Goal: Task Accomplishment & Management: Use online tool/utility

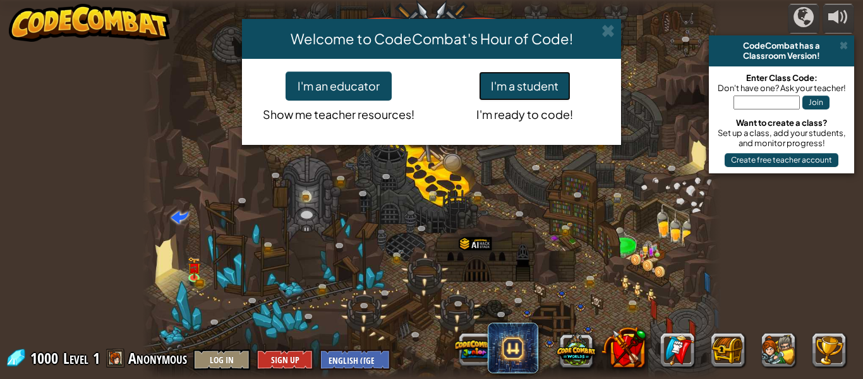
click at [550, 95] on button "I'm a student" at bounding box center [525, 85] width 92 height 29
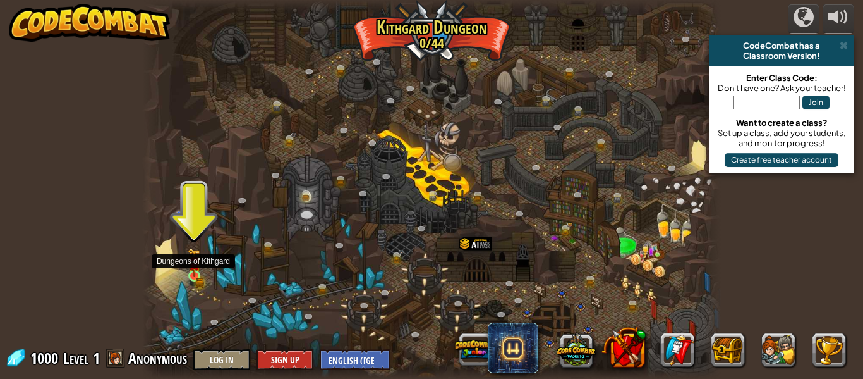
click at [198, 274] on img at bounding box center [194, 262] width 13 height 29
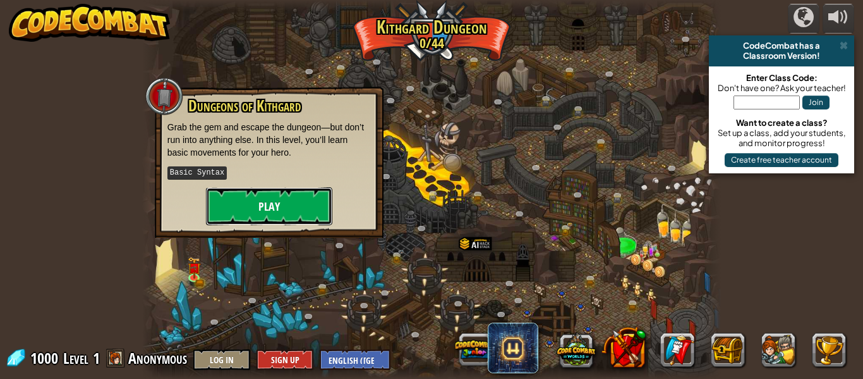
click at [282, 188] on button "Play" at bounding box center [269, 206] width 126 height 38
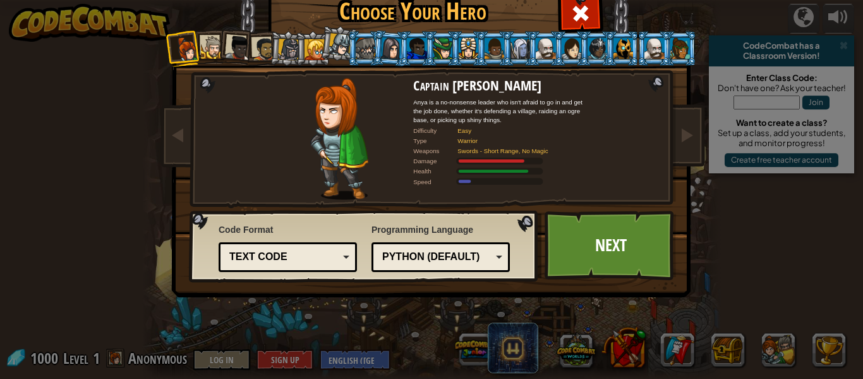
click at [658, 48] on div at bounding box center [655, 48] width 20 height 20
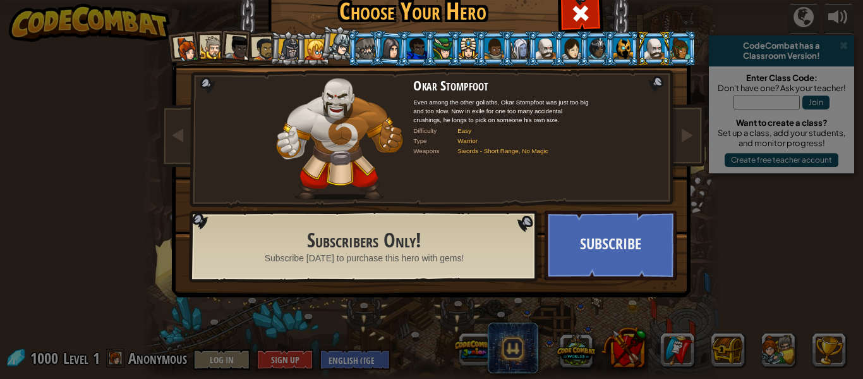
click at [338, 58] on li at bounding box center [338, 43] width 37 height 38
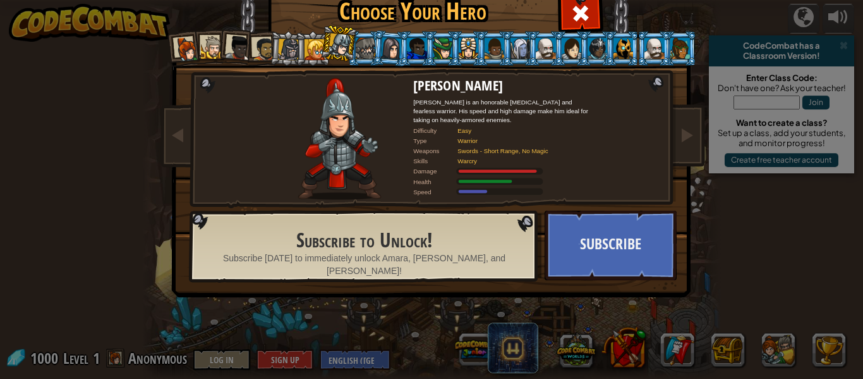
click at [310, 52] on div at bounding box center [315, 49] width 20 height 20
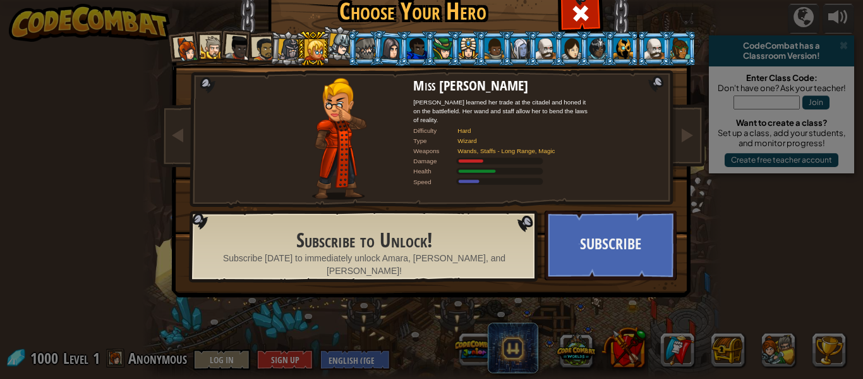
click at [274, 45] on li at bounding box center [287, 48] width 36 height 36
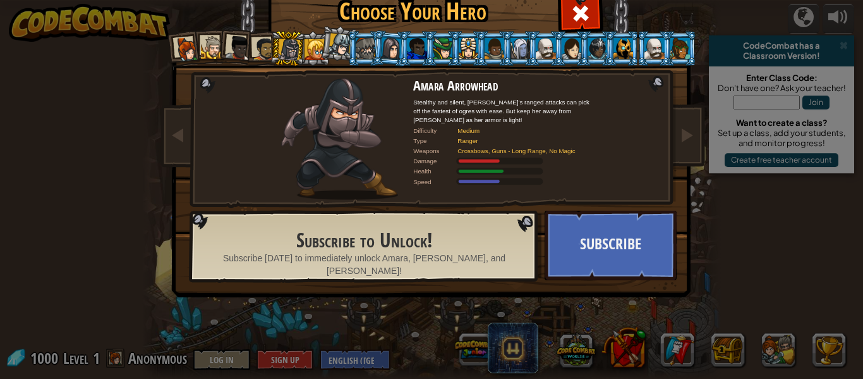
click at [265, 47] on div at bounding box center [263, 48] width 23 height 23
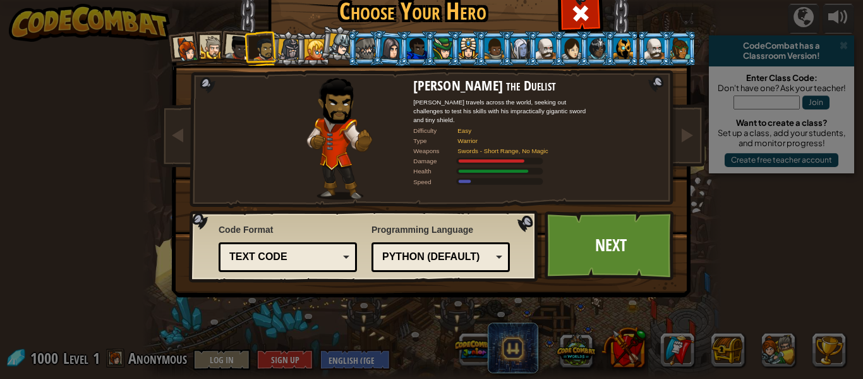
click at [241, 48] on div at bounding box center [238, 47] width 25 height 25
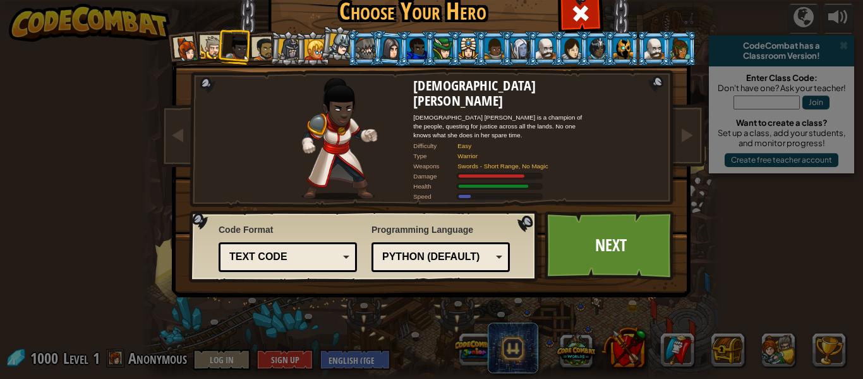
click at [185, 47] on div at bounding box center [186, 49] width 25 height 25
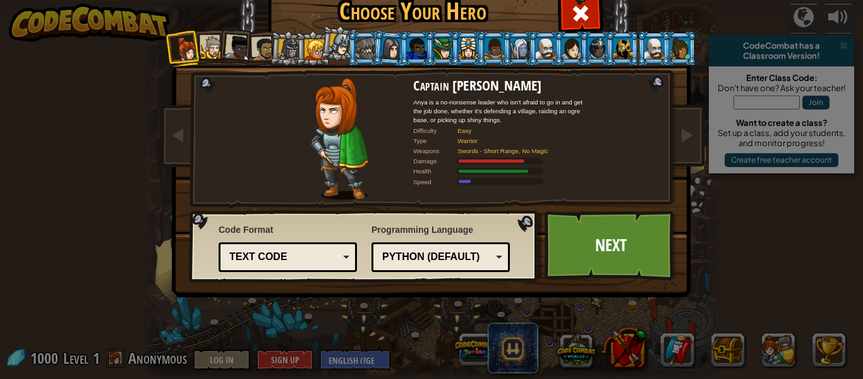
click at [209, 45] on div at bounding box center [212, 47] width 23 height 23
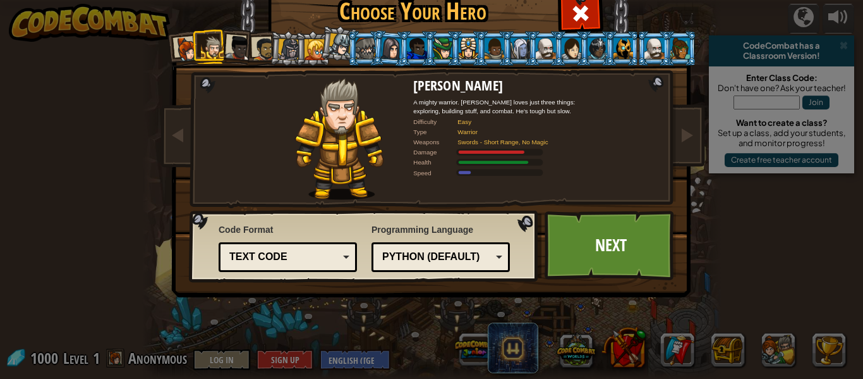
click at [246, 46] on div at bounding box center [238, 47] width 25 height 25
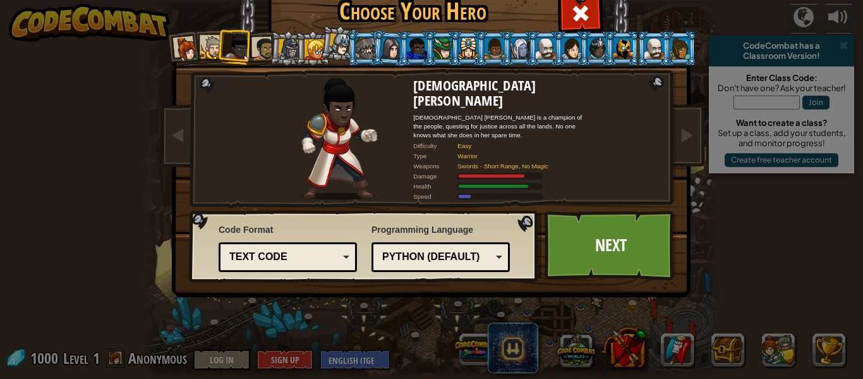
click at [260, 40] on div at bounding box center [263, 48] width 23 height 23
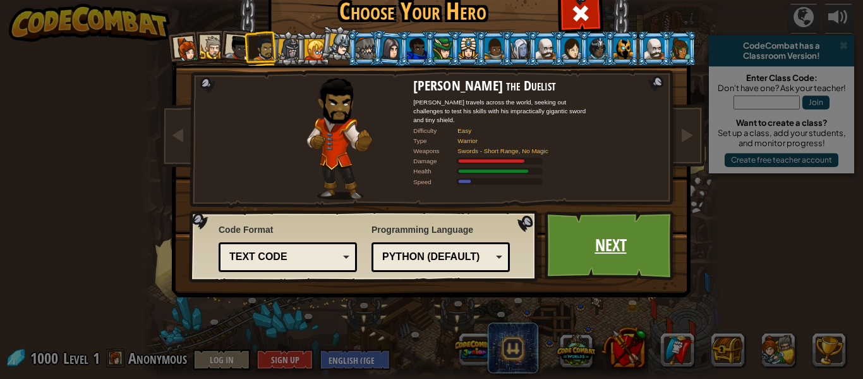
click at [587, 233] on link "Next" at bounding box center [611, 245] width 132 height 70
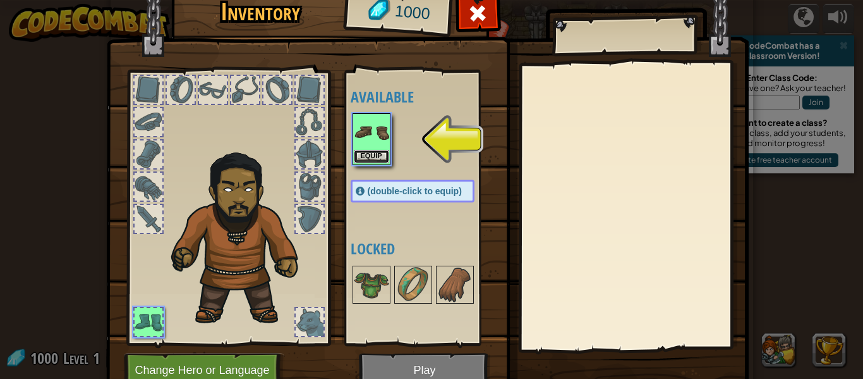
click at [368, 152] on button "Equip" at bounding box center [371, 156] width 35 height 13
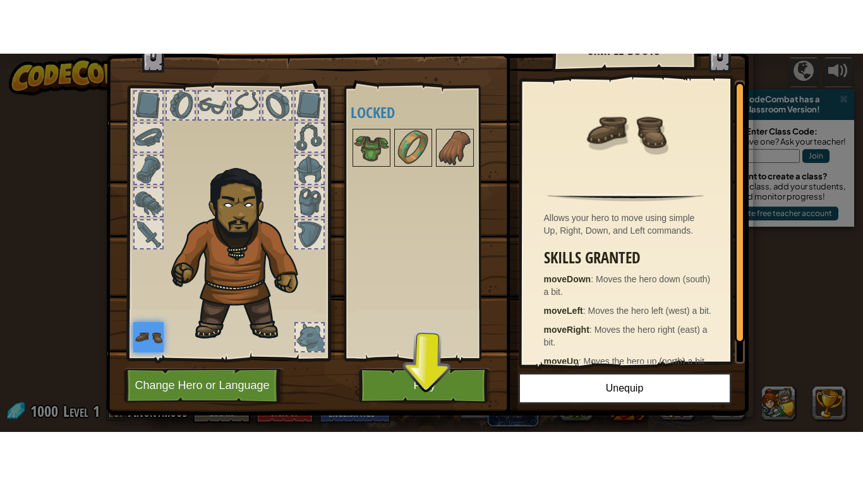
scroll to position [39, 0]
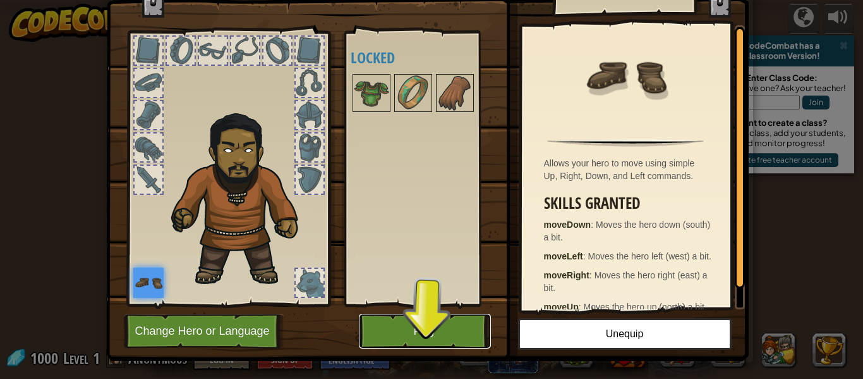
click at [434, 329] on button "Play" at bounding box center [425, 330] width 132 height 35
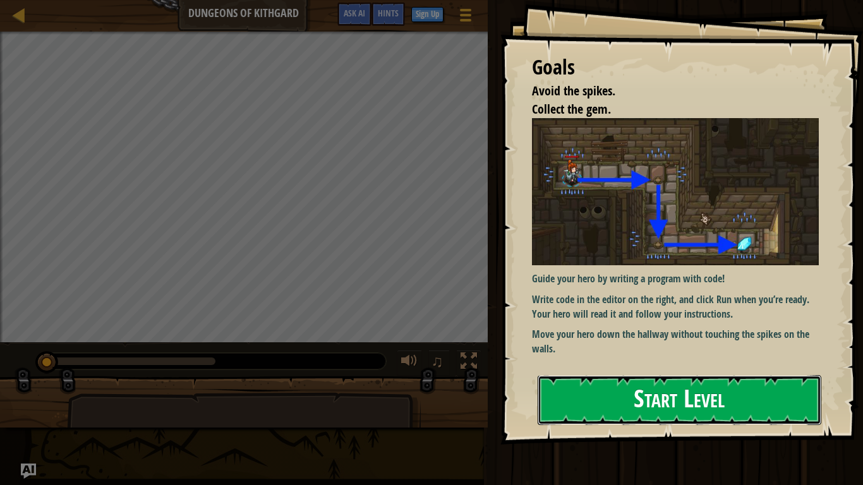
click at [609, 378] on button "Start Level" at bounding box center [680, 400] width 284 height 50
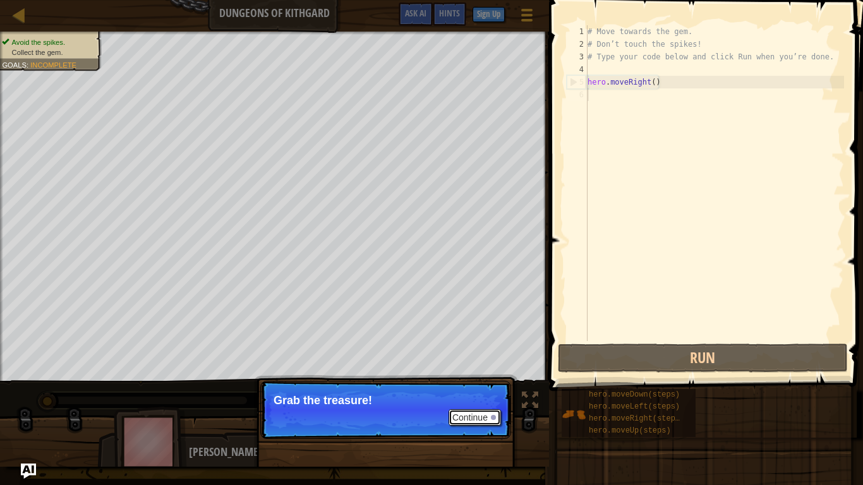
click at [495, 378] on div at bounding box center [493, 417] width 5 height 5
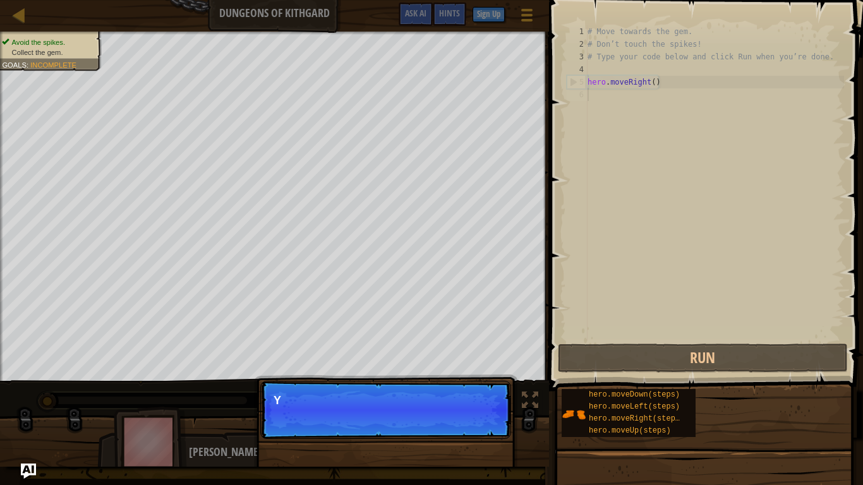
scroll to position [6, 0]
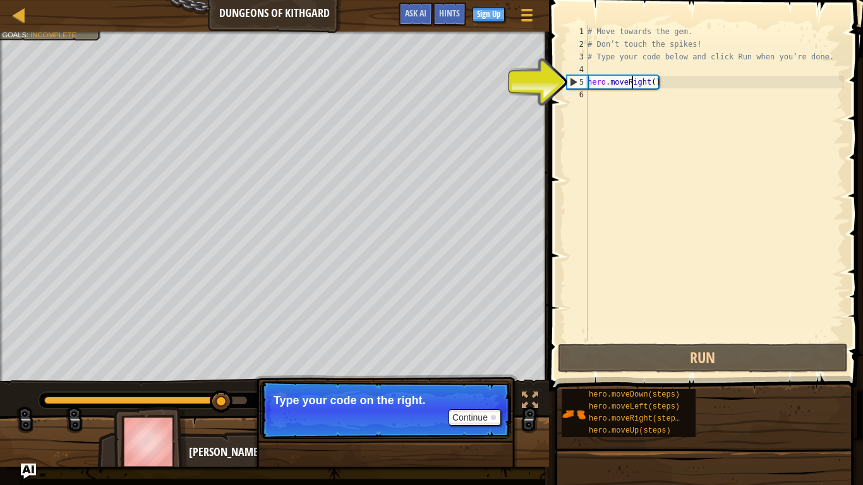
click at [631, 83] on div "# Move towards the gem. # Don’t touch the spikes! # Type your code below and cl…" at bounding box center [714, 195] width 259 height 341
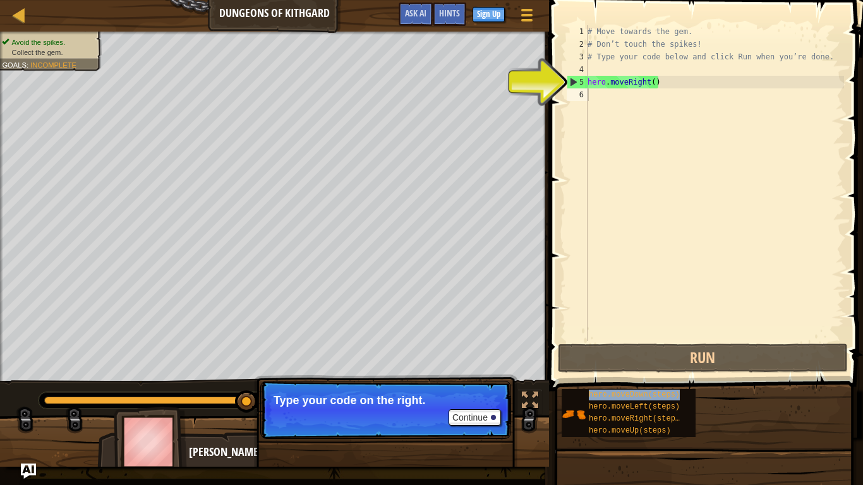
type textarea "hero.moveDown(steps)"
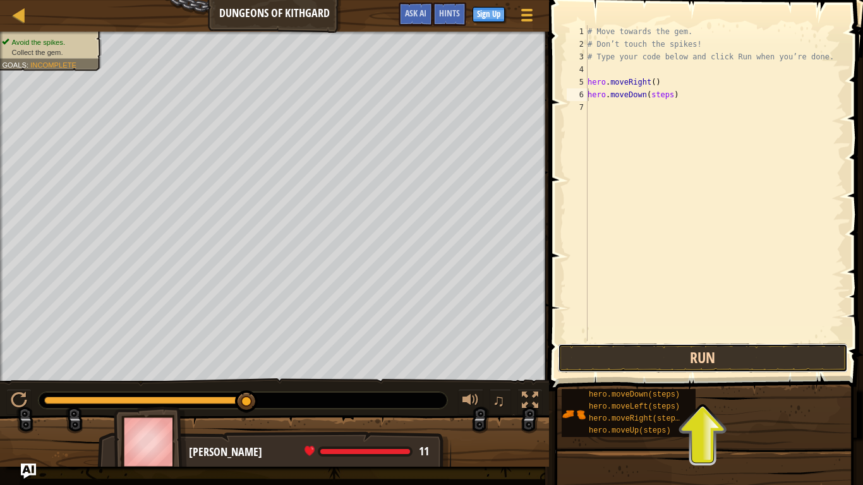
click at [735, 352] on button "Run" at bounding box center [703, 358] width 290 height 29
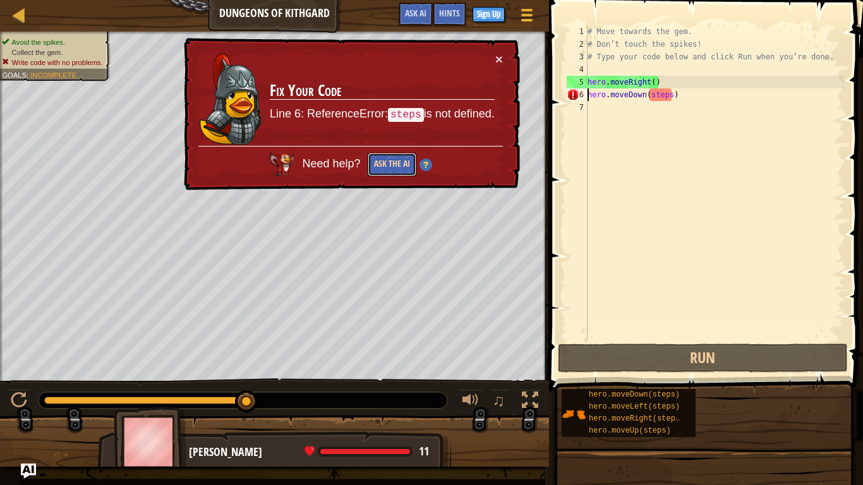
click at [389, 175] on button "Ask the AI" at bounding box center [392, 164] width 49 height 23
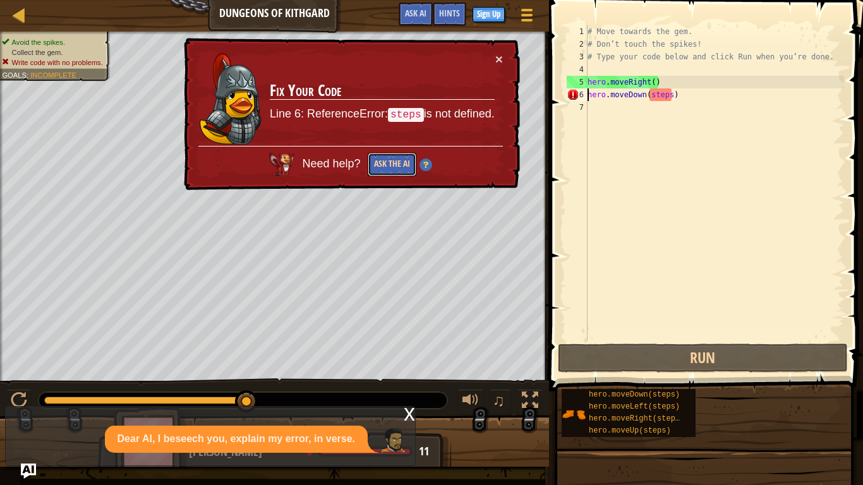
click at [397, 158] on button "Ask the AI" at bounding box center [392, 164] width 49 height 23
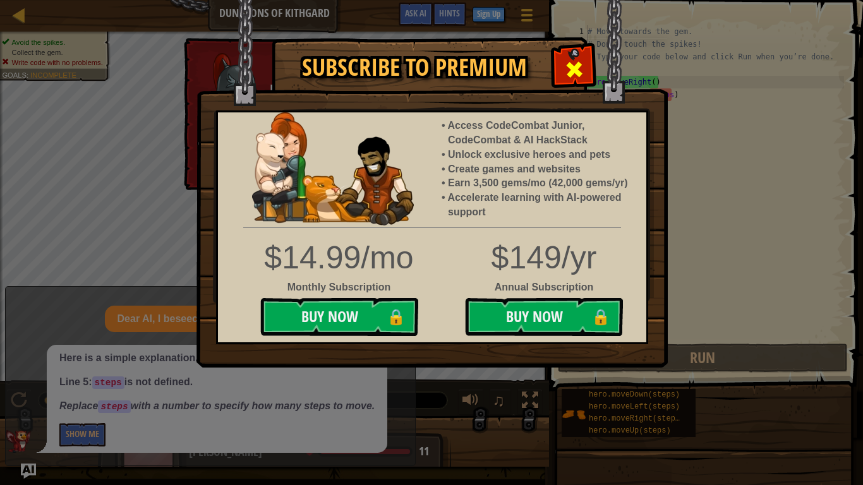
click at [574, 56] on div at bounding box center [574, 68] width 40 height 40
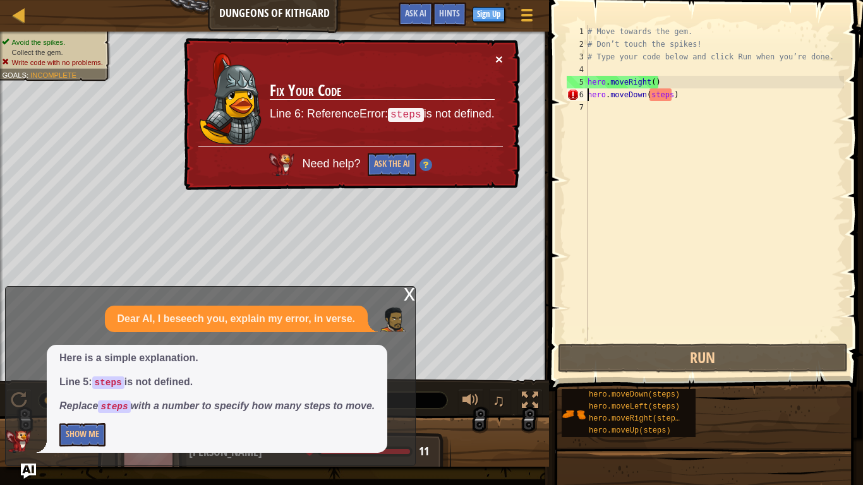
click at [499, 64] on button "×" at bounding box center [499, 58] width 8 height 13
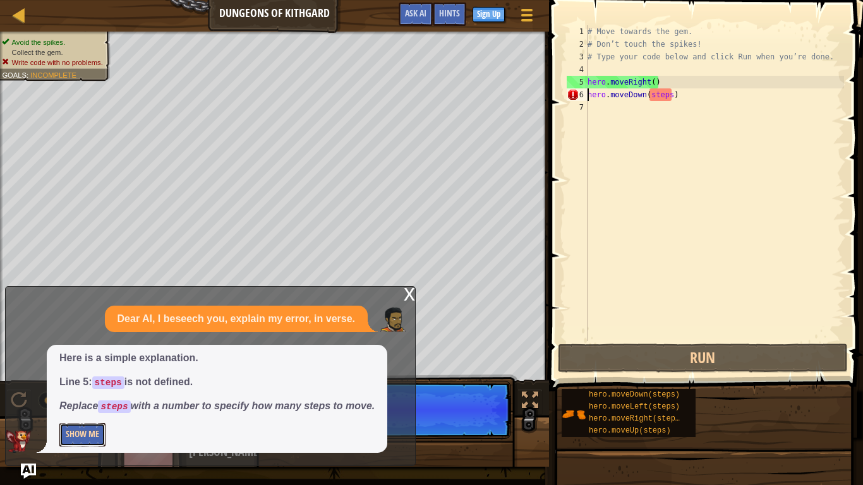
click at [76, 378] on button "Show Me" at bounding box center [82, 434] width 46 height 23
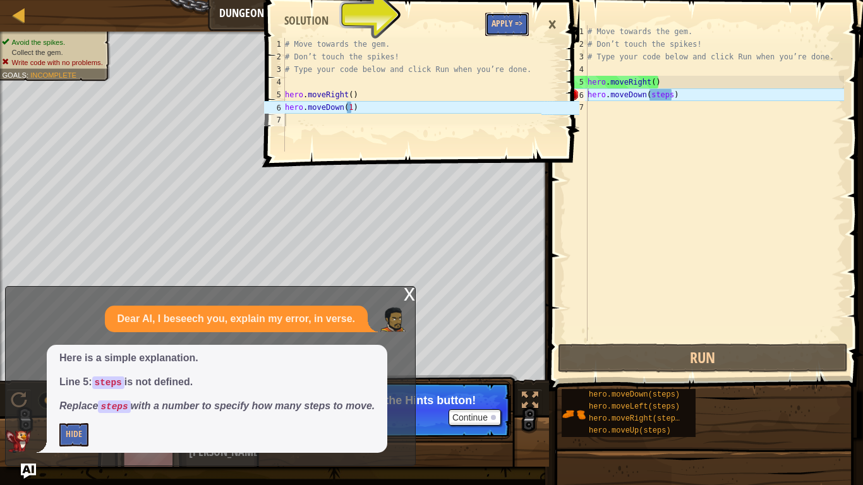
click at [509, 23] on button "Apply =>" at bounding box center [507, 24] width 44 height 23
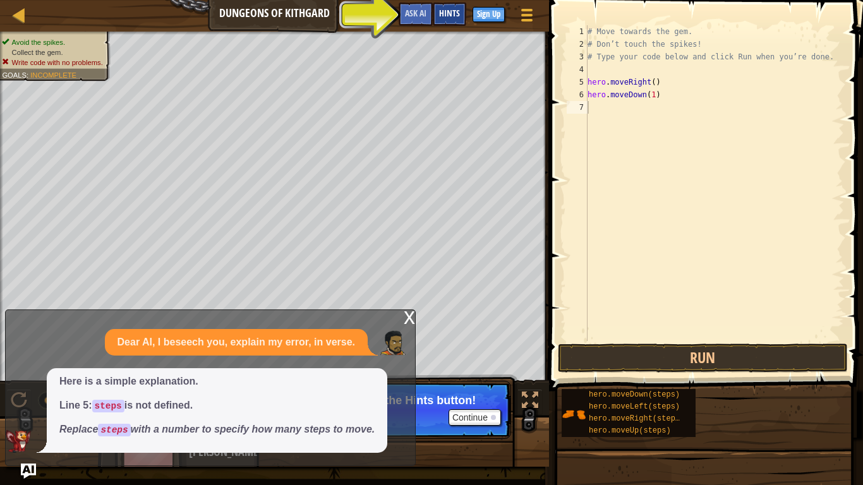
click at [447, 17] on span "Hints" at bounding box center [449, 13] width 21 height 12
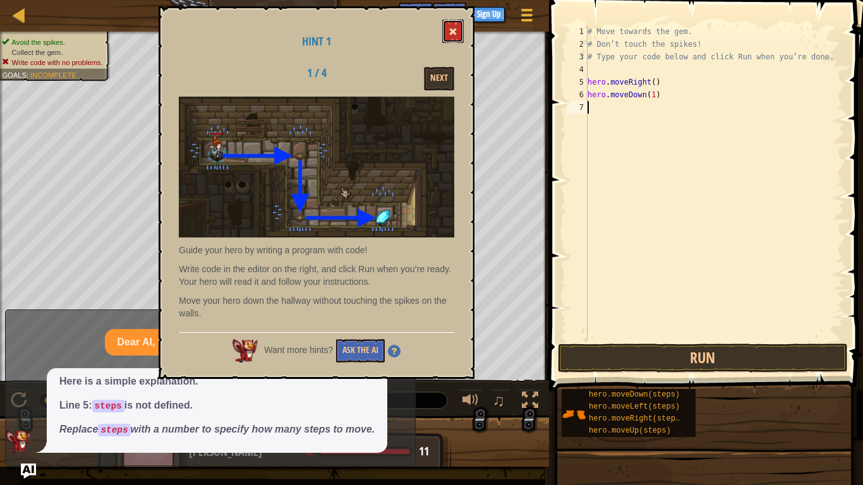
click at [454, 33] on span at bounding box center [453, 31] width 9 height 9
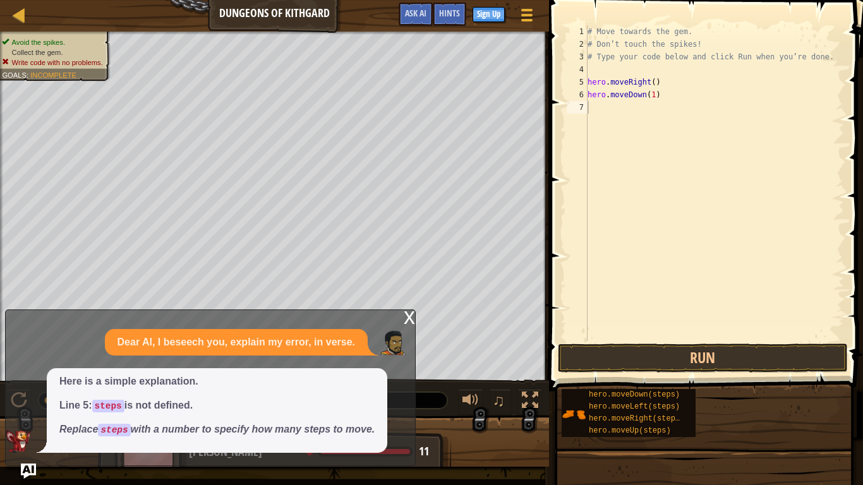
click at [411, 317] on div "x" at bounding box center [409, 316] width 11 height 13
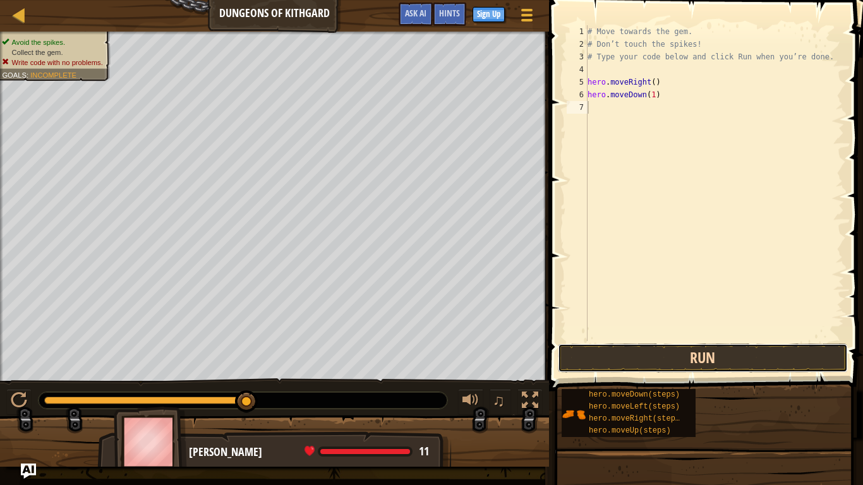
click at [641, 365] on button "Run" at bounding box center [703, 358] width 290 height 29
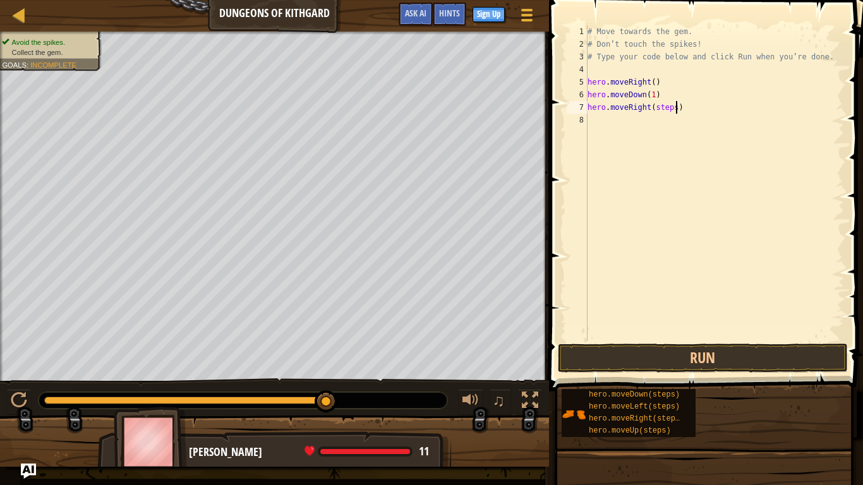
click at [677, 110] on div "# Move towards the gem. # Don’t touch the spikes! # Type your code below and cl…" at bounding box center [714, 195] width 259 height 341
click at [667, 104] on div "# Move towards the gem. # Don’t touch the spikes! # Type your code below and cl…" at bounding box center [714, 195] width 259 height 341
click at [674, 111] on div "# Move towards the gem. # Don’t touch the spikes! # Type your code below and cl…" at bounding box center [714, 195] width 259 height 341
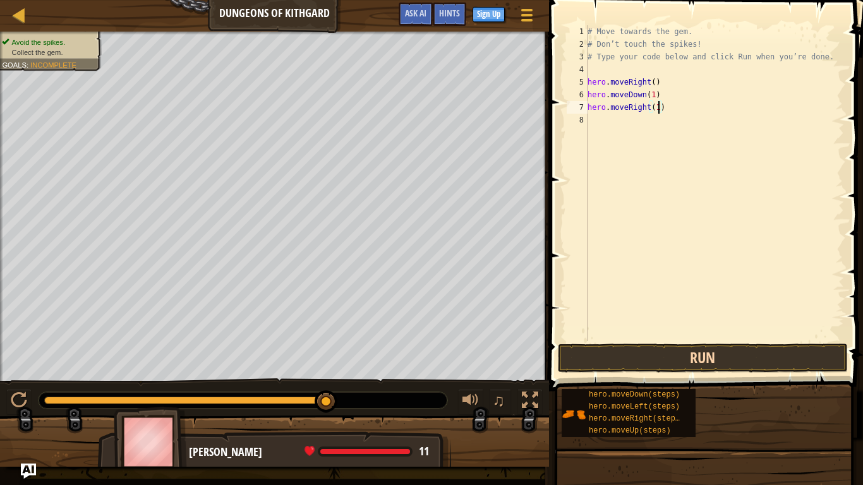
type textarea "hero.moveRight(1)"
click at [713, 358] on button "Run" at bounding box center [703, 358] width 290 height 29
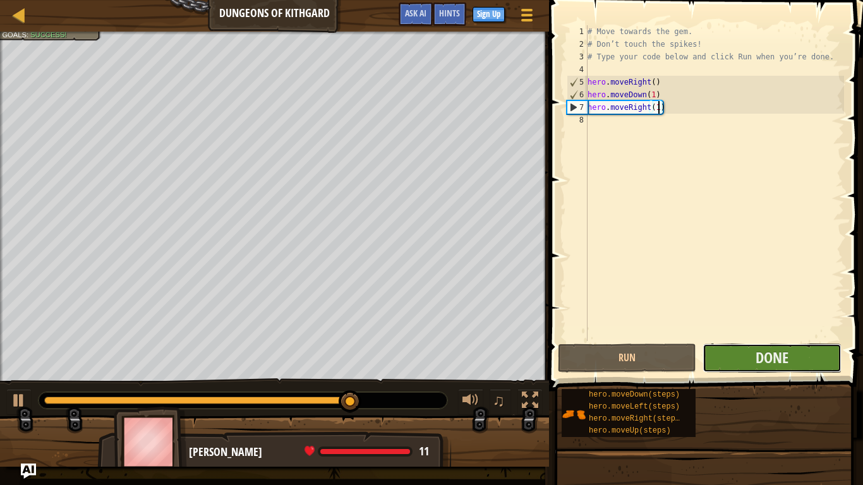
click at [791, 367] on button "Done" at bounding box center [772, 358] width 138 height 29
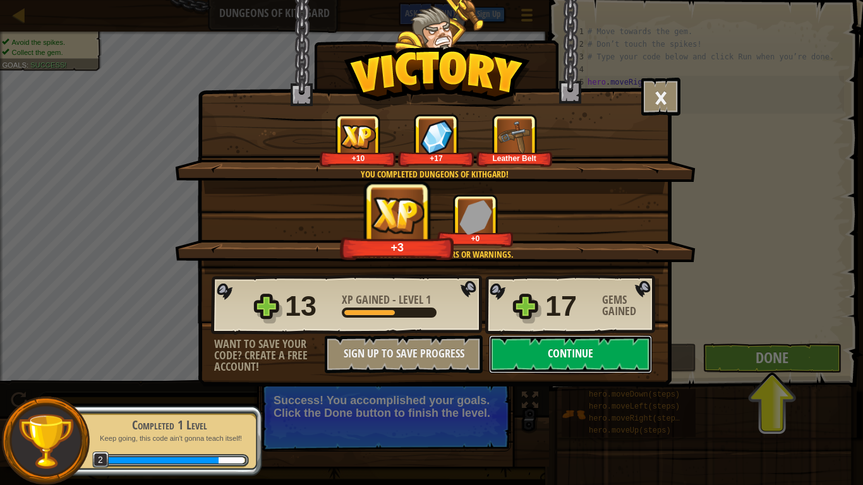
click at [569, 355] on button "Continue" at bounding box center [570, 355] width 163 height 38
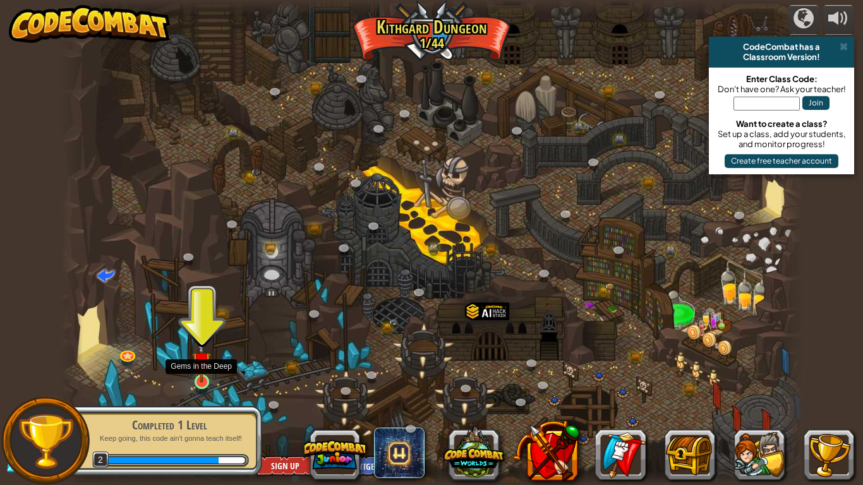
click at [202, 378] on img at bounding box center [201, 361] width 19 height 43
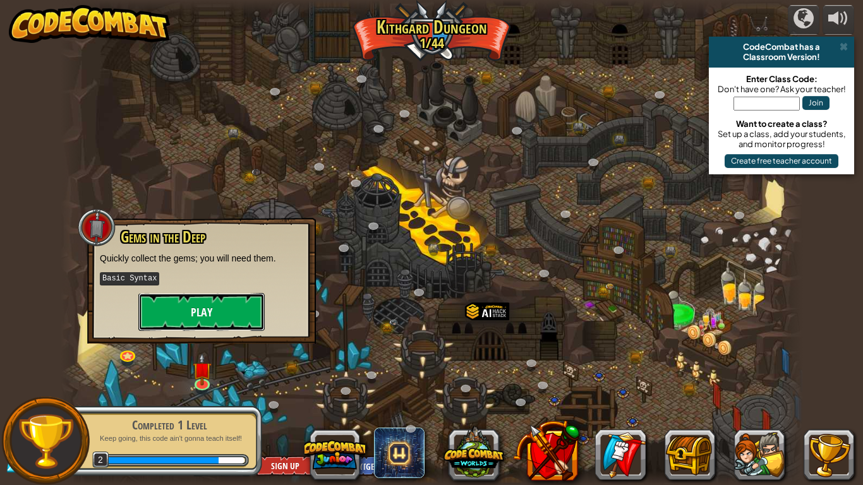
click at [231, 309] on button "Play" at bounding box center [201, 312] width 126 height 38
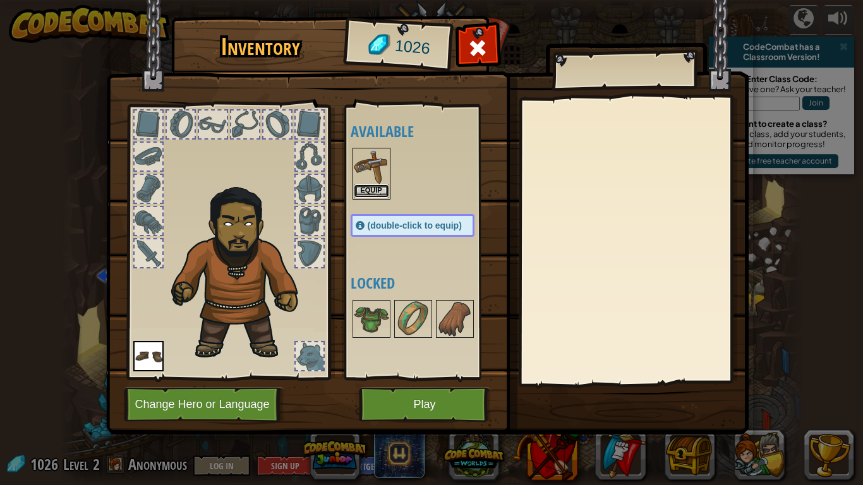
click at [372, 185] on button "Equip" at bounding box center [371, 191] width 35 height 13
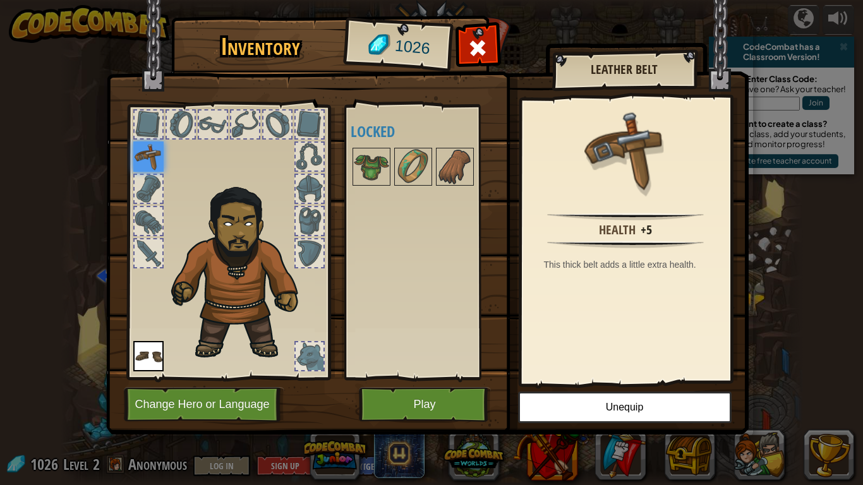
click at [145, 152] on img at bounding box center [148, 157] width 30 height 30
click at [386, 378] on button "Play" at bounding box center [425, 404] width 132 height 35
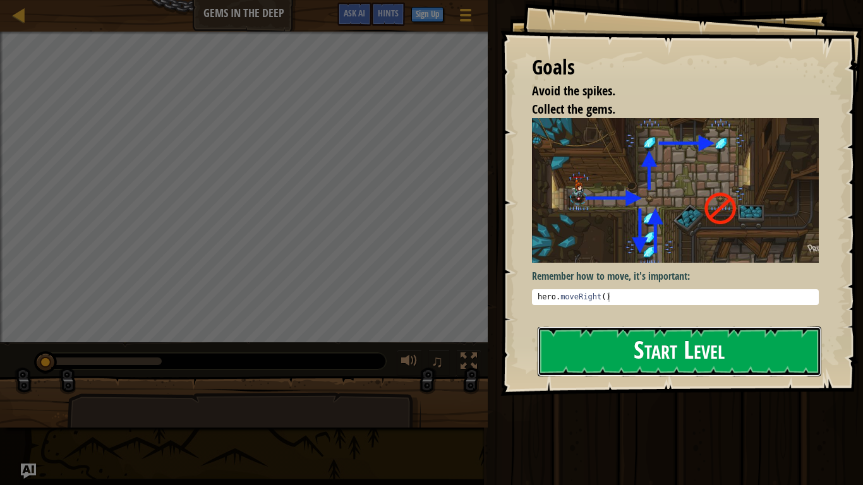
click at [591, 334] on button "Start Level" at bounding box center [680, 352] width 284 height 50
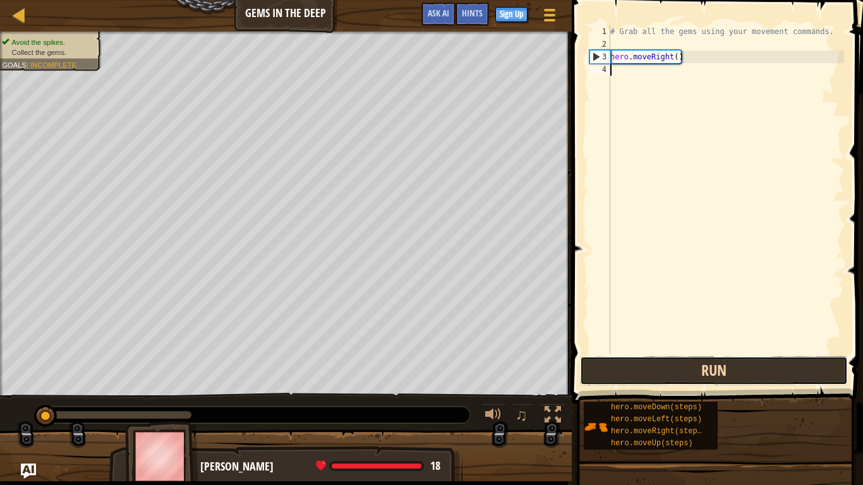
click at [821, 373] on button "Run" at bounding box center [714, 370] width 268 height 29
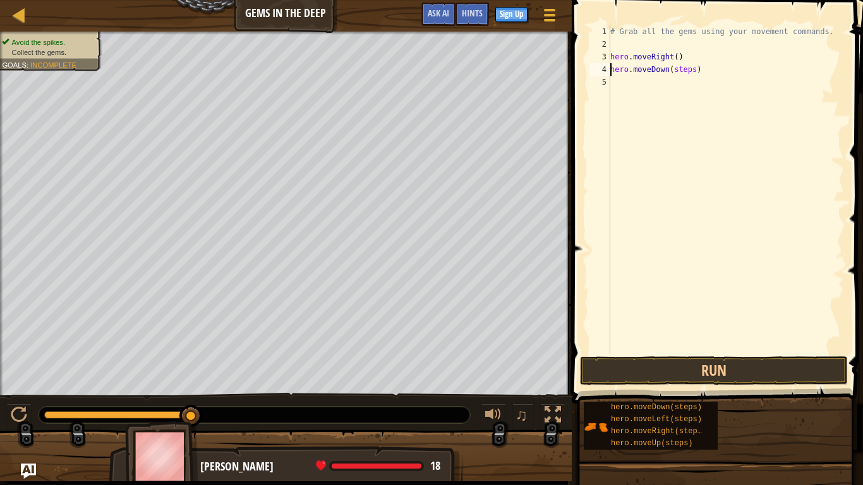
click at [694, 69] on div "# Grab all the gems using your movement commands. hero . moveRight ( ) hero . m…" at bounding box center [726, 202] width 236 height 354
type textarea "hero.moveDown(1)"
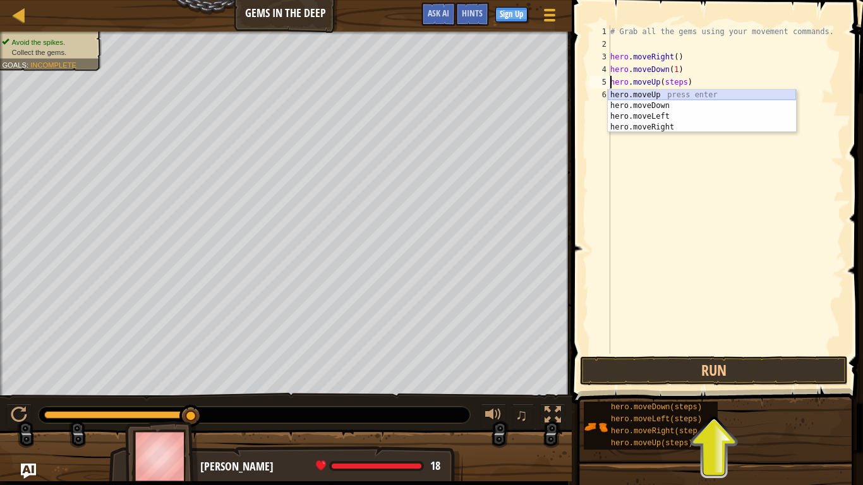
click at [707, 92] on div "hero.moveUp press enter hero.moveDown press enter hero.moveLeft press enter her…" at bounding box center [702, 122] width 188 height 64
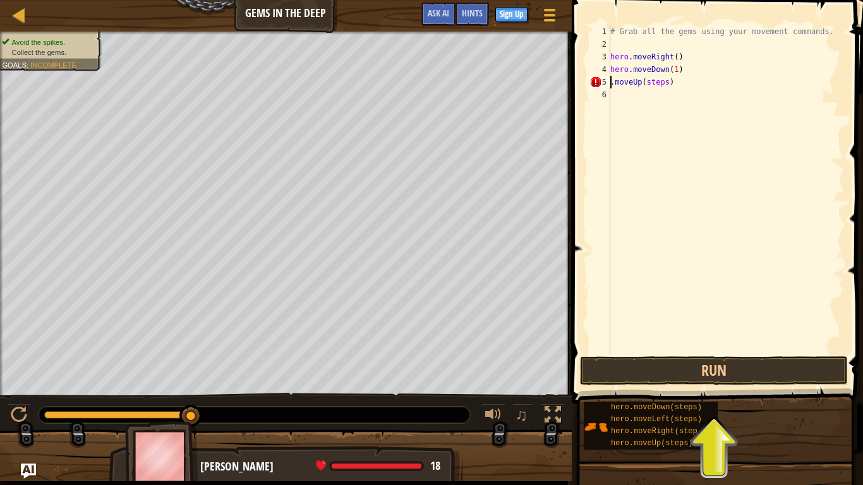
click at [669, 86] on div "# Grab all the gems using your movement commands. hero . moveRight ( ) hero . m…" at bounding box center [726, 202] width 236 height 354
click at [732, 372] on button "Run" at bounding box center [714, 370] width 268 height 29
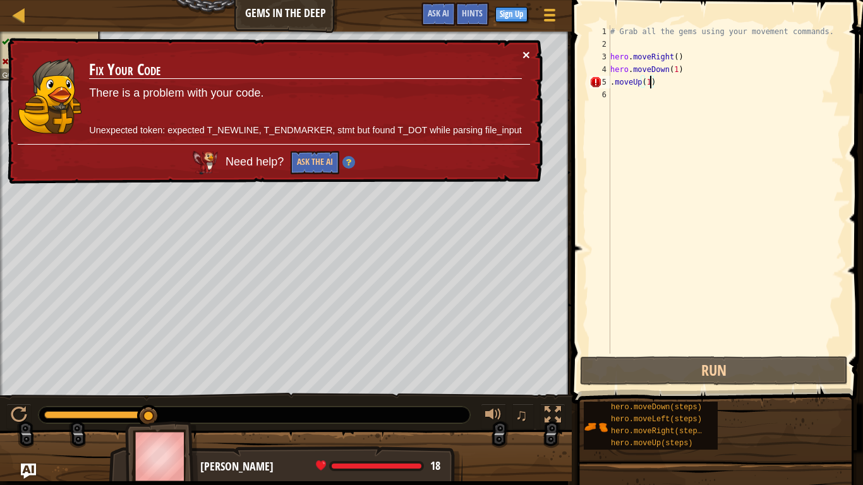
click at [530, 53] on button "×" at bounding box center [527, 54] width 8 height 13
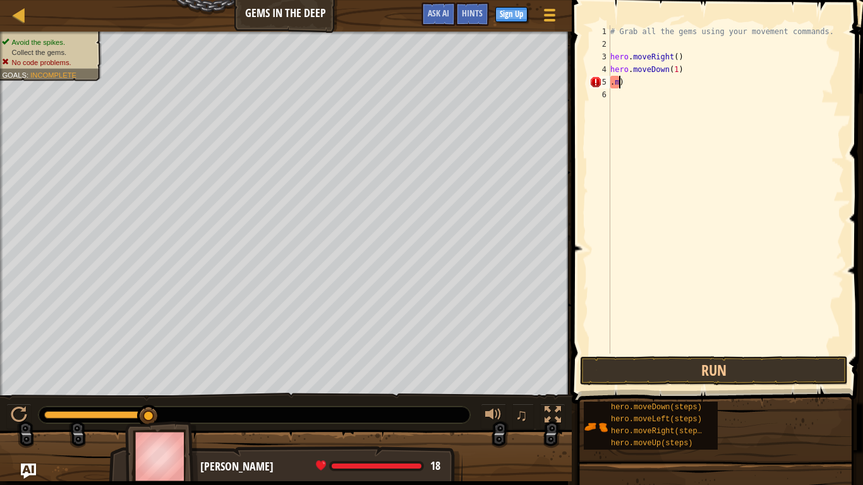
scroll to position [6, 0]
type textarea "hero.moveUp(steps)"
click at [720, 199] on div "# Grab all the gems using your movement commands. hero . moveRight ( ) hero . m…" at bounding box center [726, 202] width 236 height 354
click at [620, 80] on div "# Grab all the gems using your movement commands. hero . moveRight ( ) hero . m…" at bounding box center [726, 202] width 236 height 354
type textarea ")"
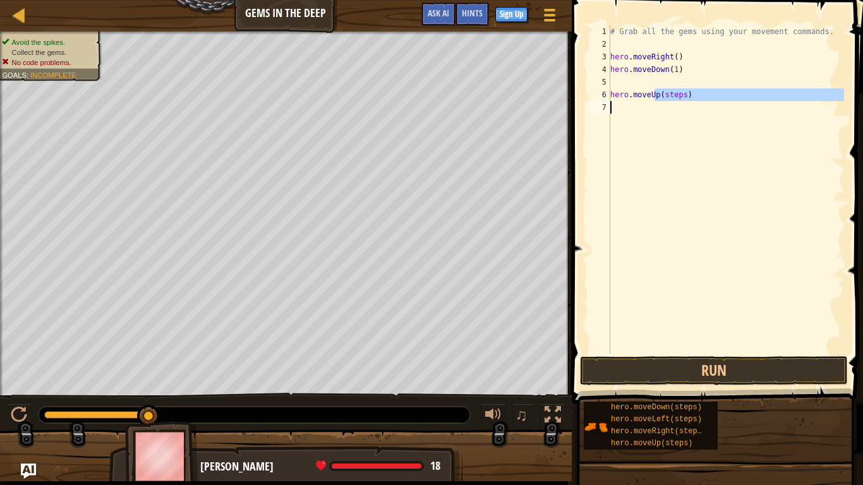
drag, startPoint x: 653, startPoint y: 95, endPoint x: 697, endPoint y: 190, distance: 104.6
click at [697, 190] on div "# Grab all the gems using your movement commands. hero . moveRight ( ) hero . m…" at bounding box center [726, 202] width 236 height 354
type textarea "hero.moveUp(steps)"
click at [728, 164] on div "# Grab all the gems using your movement commands. hero . moveRight ( ) hero . m…" at bounding box center [726, 189] width 236 height 329
click at [636, 217] on div "# Grab all the gems using your movement commands. hero . moveRight ( ) hero . m…" at bounding box center [726, 202] width 236 height 354
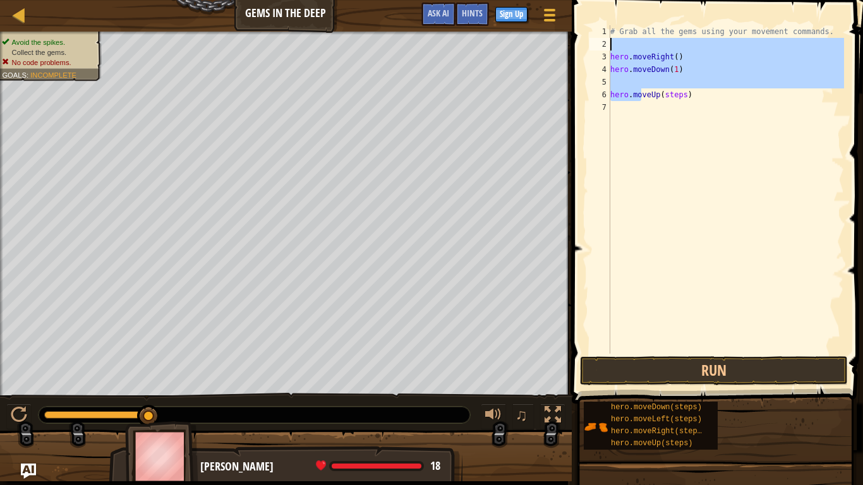
drag, startPoint x: 640, startPoint y: 96, endPoint x: 616, endPoint y: 47, distance: 54.6
click at [616, 47] on div "# Grab all the gems using your movement commands. hero . moveRight ( ) hero . m…" at bounding box center [726, 202] width 236 height 354
type textarea "hero.moveRight()"
click at [698, 372] on button "Run" at bounding box center [714, 370] width 268 height 29
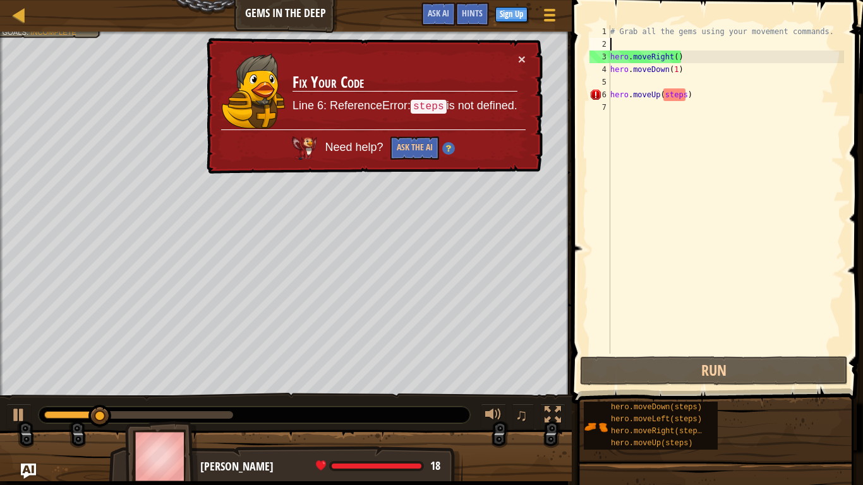
click at [530, 54] on div "× Fix Your Code Line 6: ReferenceError: steps is not defined. Need help? Ask th…" at bounding box center [373, 106] width 339 height 137
click at [686, 96] on div "# Grab all the gems using your movement commands. hero . moveRight ( ) hero . m…" at bounding box center [726, 202] width 236 height 354
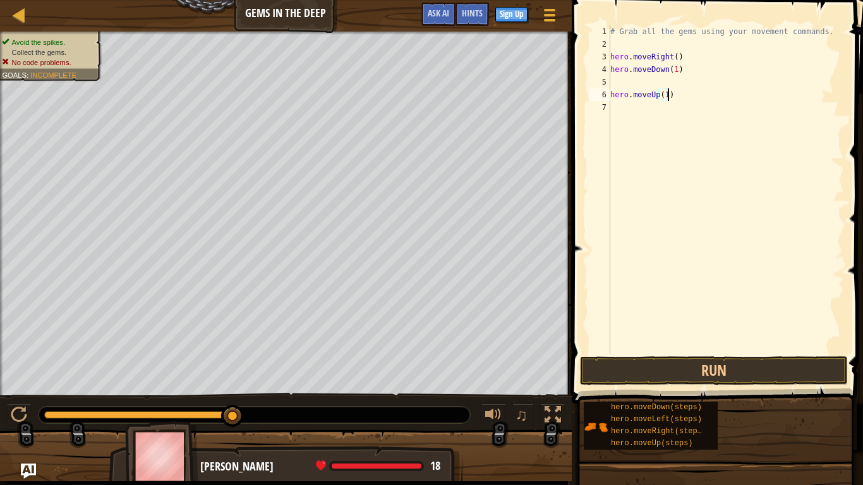
scroll to position [6, 8]
click at [751, 378] on span at bounding box center [718, 183] width 301 height 441
click at [731, 377] on button "Run" at bounding box center [714, 370] width 268 height 29
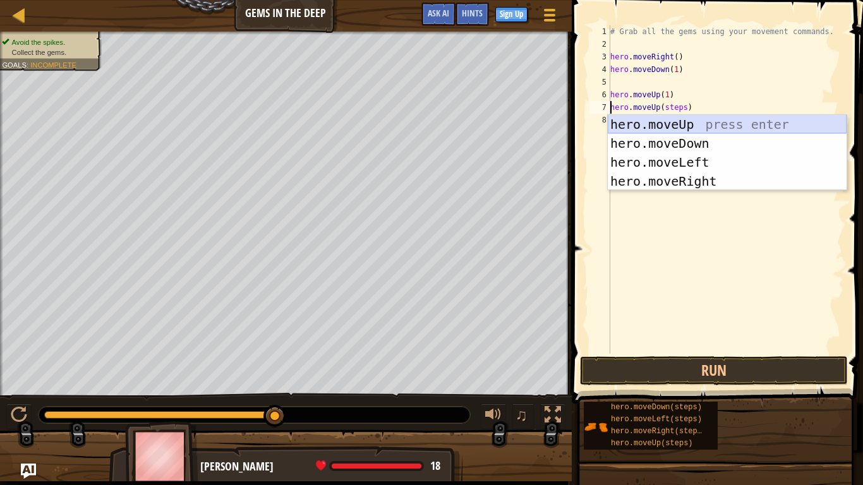
click at [715, 116] on div "hero.moveUp press enter hero.moveDown press enter hero.moveLeft press enter her…" at bounding box center [727, 172] width 239 height 114
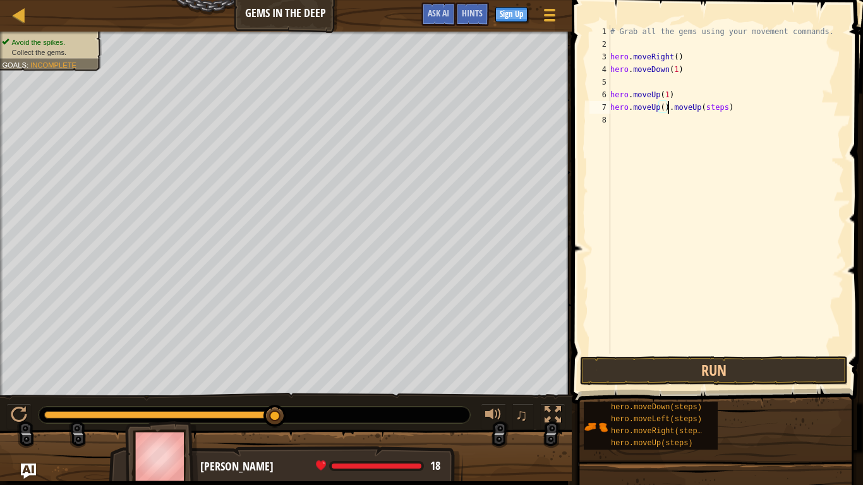
click at [664, 107] on div "# Grab all the gems using your movement commands. hero . moveRight ( ) hero . m…" at bounding box center [726, 202] width 236 height 354
click at [734, 106] on div "# Grab all the gems using your movement commands. hero . moveRight ( ) hero . m…" at bounding box center [726, 202] width 236 height 354
click at [779, 369] on button "Run" at bounding box center [714, 370] width 268 height 29
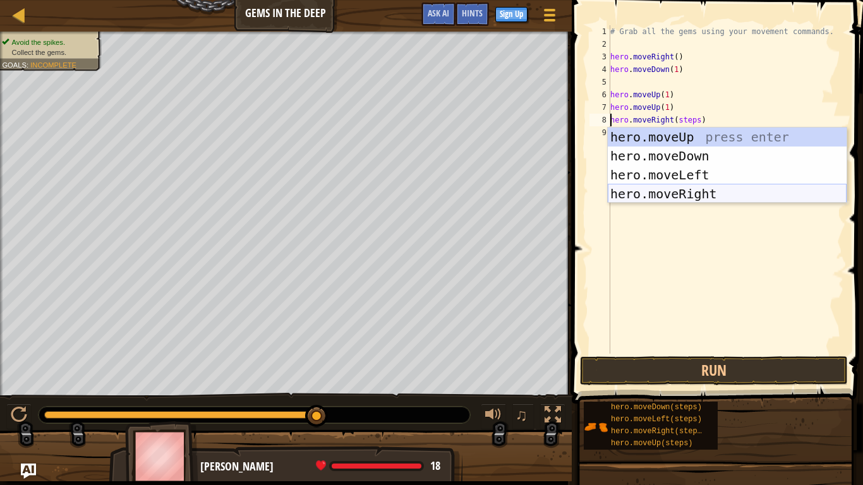
click at [744, 186] on div "hero.moveUp press enter hero.moveDown press enter hero.moveLeft press enter her…" at bounding box center [727, 185] width 239 height 114
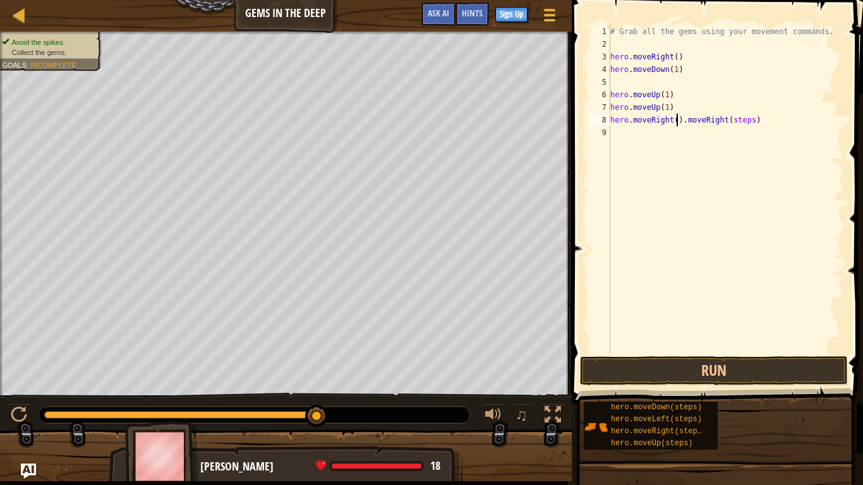
click at [675, 119] on div "# Grab all the gems using your movement commands. hero . moveRight ( ) hero . m…" at bounding box center [726, 202] width 236 height 354
type textarea "hero.moveRight(1).moveRight(steps)"
click at [677, 363] on button "Run" at bounding box center [714, 370] width 268 height 29
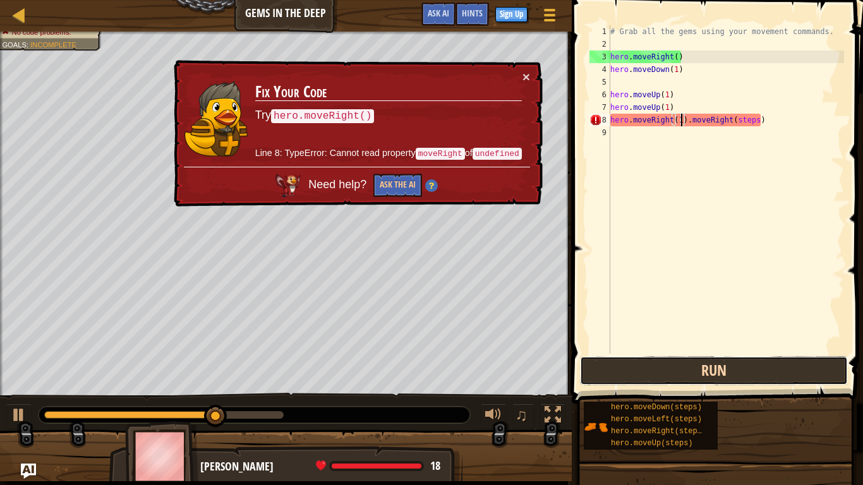
click at [677, 363] on button "Run" at bounding box center [714, 370] width 268 height 29
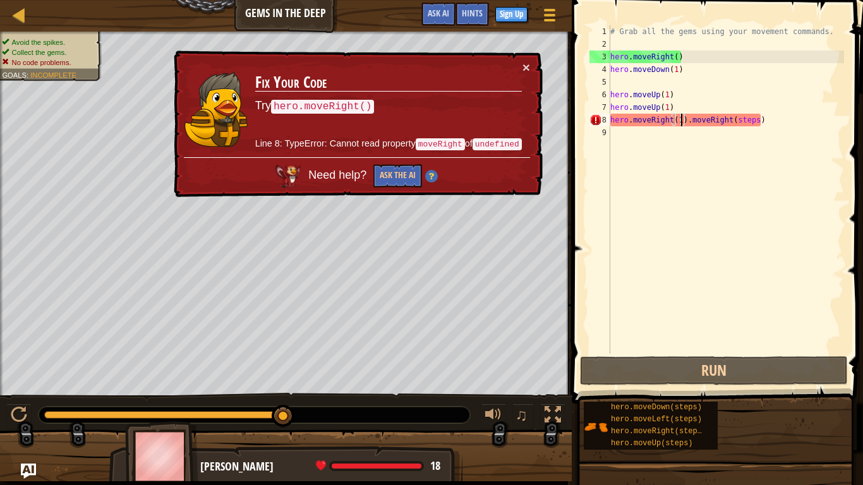
click at [771, 126] on div "# Grab all the gems using your movement commands. hero . moveRight ( ) hero . m…" at bounding box center [726, 202] width 236 height 354
click at [764, 120] on div "# Grab all the gems using your movement commands. hero . moveRight ( ) hero . m…" at bounding box center [726, 202] width 236 height 354
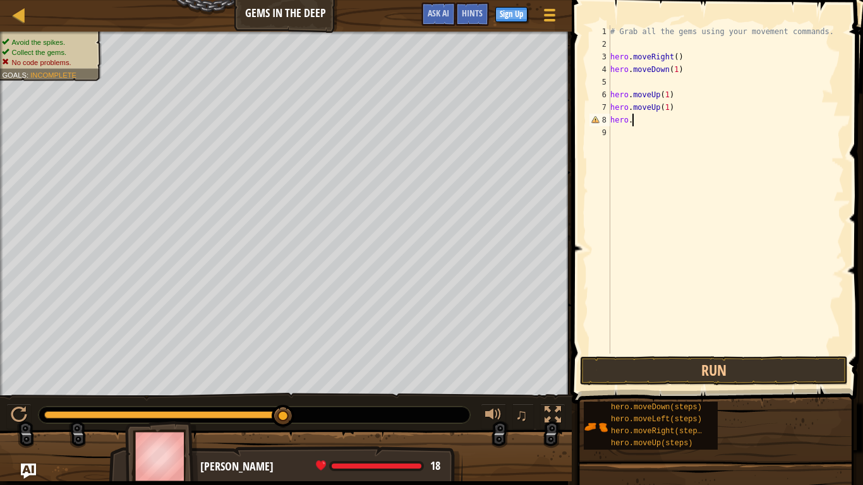
type textarea "h"
type textarea "hero.moveRight(steps)"
click at [729, 139] on div "# Grab all the gems using your movement commands. hero . moveRight ( ) hero . m…" at bounding box center [726, 202] width 236 height 354
click at [695, 123] on div "# Grab all the gems using your movement commands. hero . moveRight ( ) hero . m…" at bounding box center [726, 202] width 236 height 354
click at [698, 121] on div "# Grab all the gems using your movement commands. hero . moveRight ( ) hero . m…" at bounding box center [726, 202] width 236 height 354
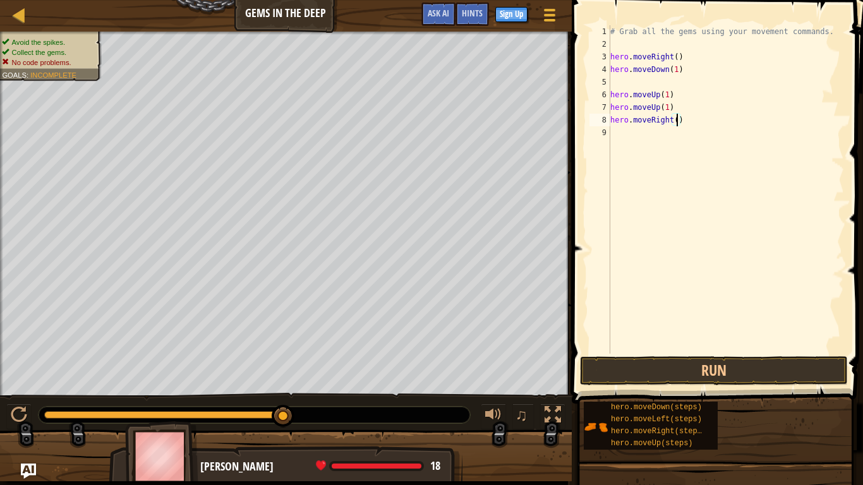
scroll to position [6, 10]
type textarea "hero.moveRight(1)"
click at [732, 368] on button "Run" at bounding box center [714, 370] width 268 height 29
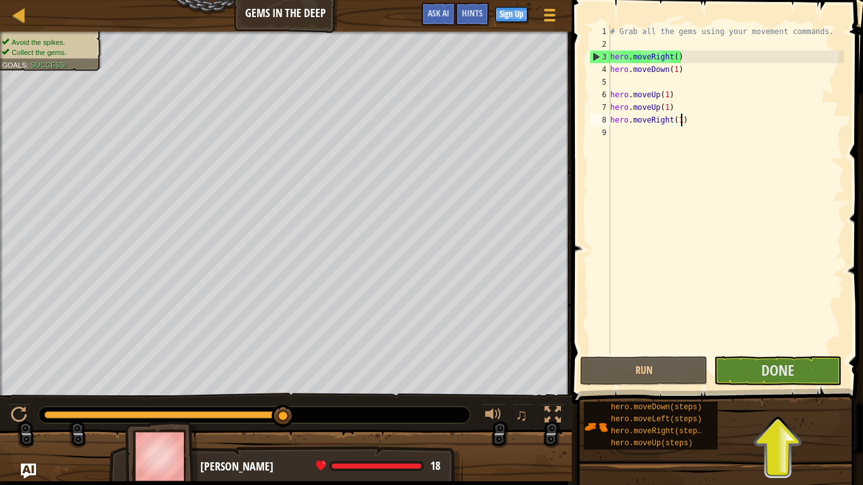
click at [767, 356] on span at bounding box center [718, 183] width 301 height 441
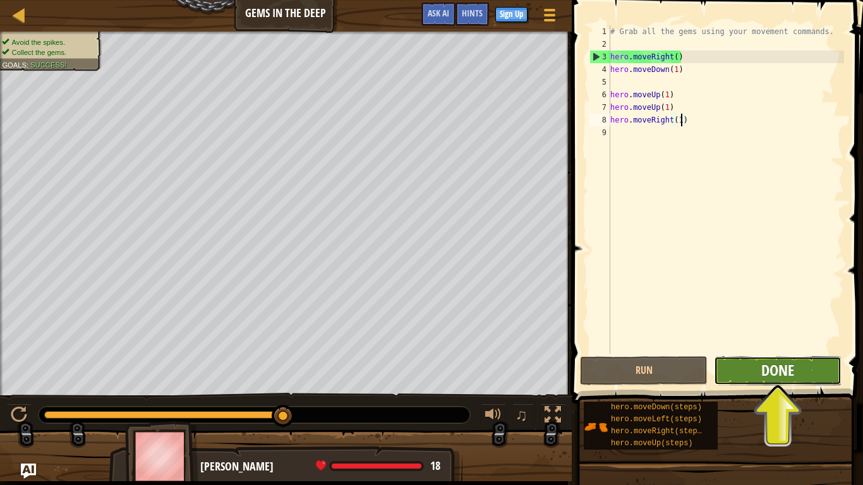
click at [767, 368] on span "Done" at bounding box center [778, 370] width 33 height 20
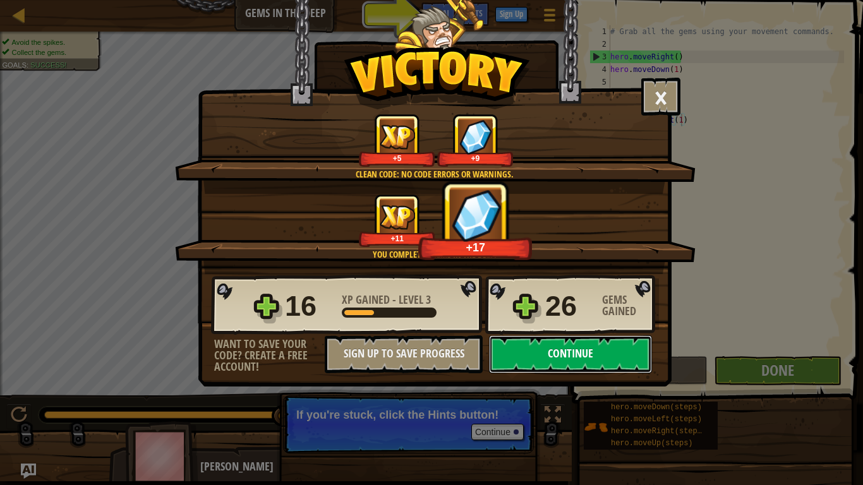
click at [537, 344] on button "Continue" at bounding box center [570, 355] width 163 height 38
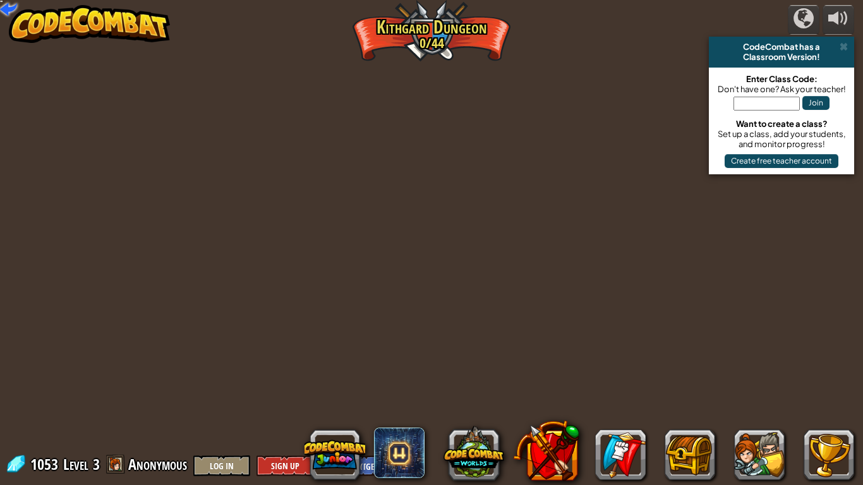
click at [537, 344] on div "powered by CodeCombat has a Classroom Version! Enter Class Code: Don't have one…" at bounding box center [431, 242] width 863 height 485
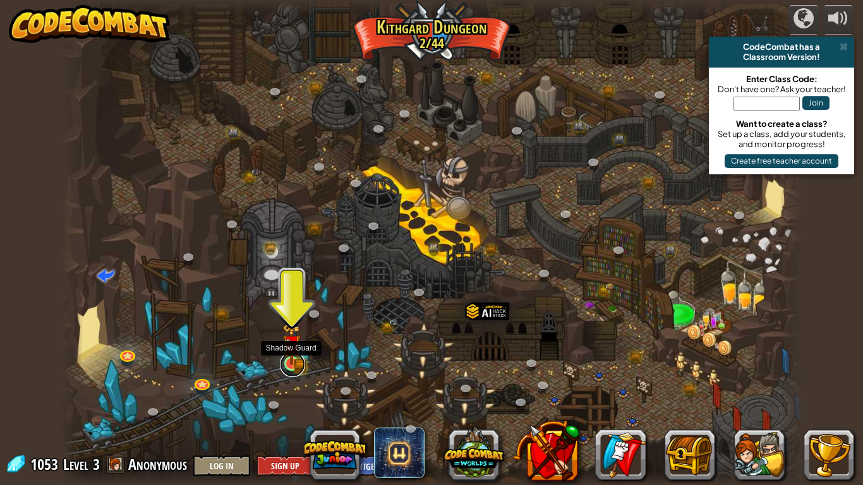
click at [305, 363] on link at bounding box center [292, 364] width 25 height 25
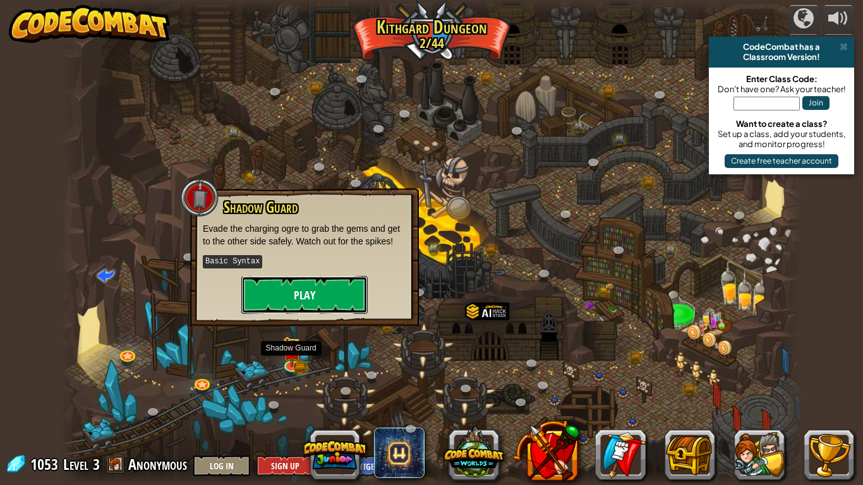
click at [341, 286] on button "Play" at bounding box center [304, 295] width 126 height 38
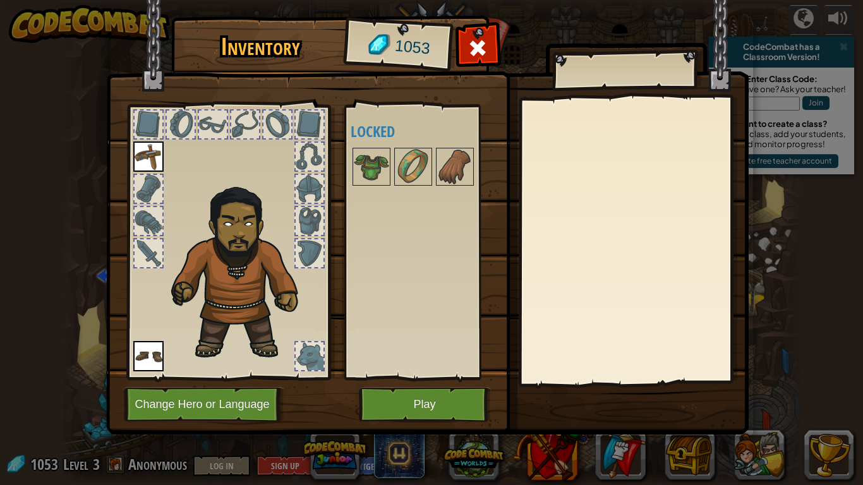
click at [315, 154] on div at bounding box center [310, 157] width 28 height 28
click at [146, 187] on div at bounding box center [149, 189] width 28 height 28
click at [152, 202] on div at bounding box center [149, 189] width 28 height 28
click at [418, 378] on button "Play" at bounding box center [425, 404] width 132 height 35
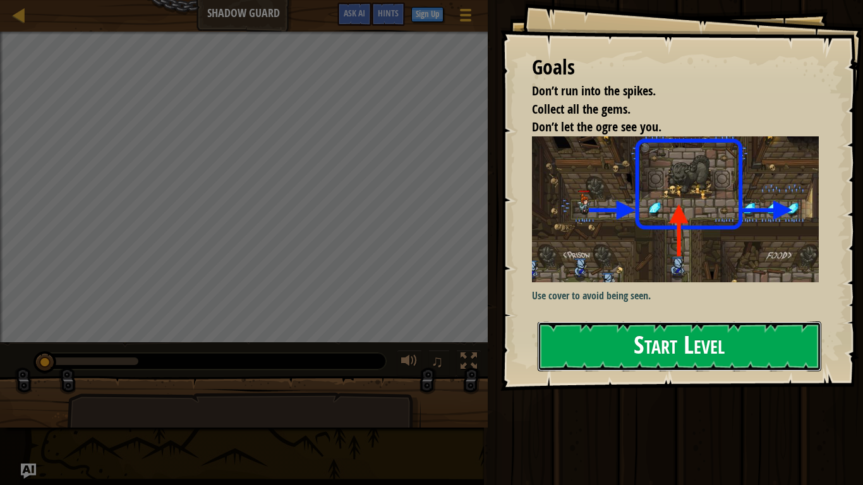
click at [604, 322] on button "Start Level" at bounding box center [680, 347] width 284 height 50
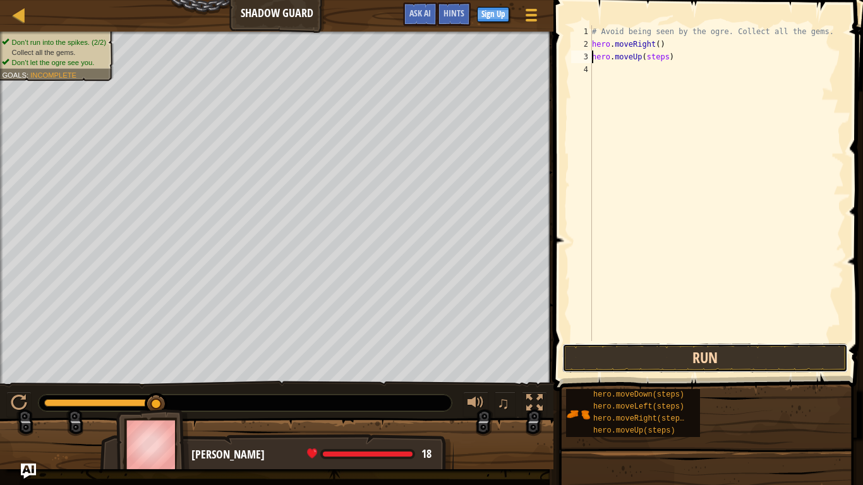
click at [694, 365] on button "Run" at bounding box center [705, 358] width 286 height 29
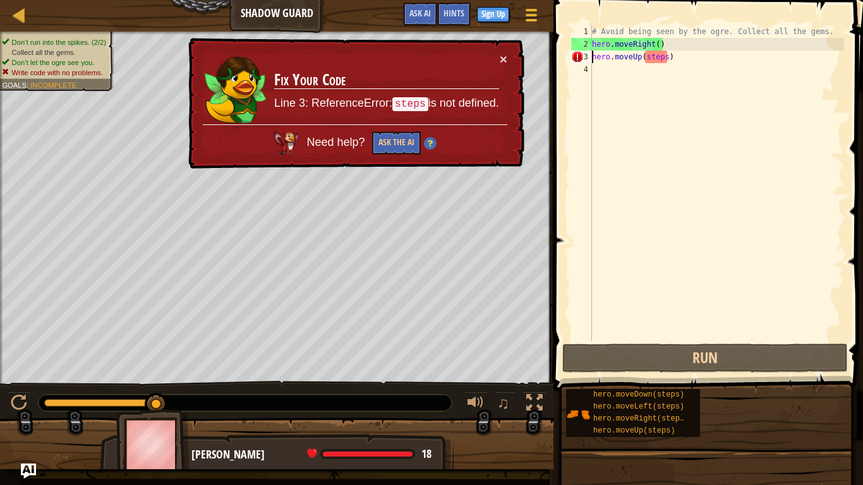
click at [669, 56] on div "# Avoid being seen by the ogre. Collect all the gems. hero . moveRight ( ) hero…" at bounding box center [717, 195] width 255 height 341
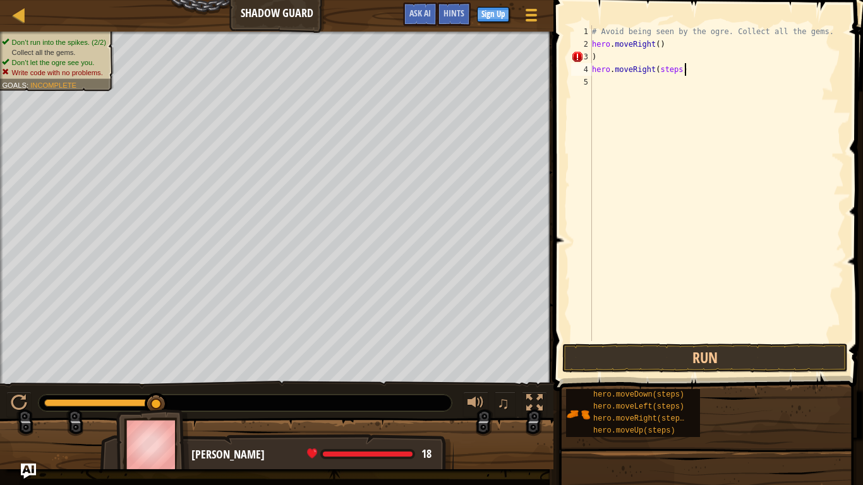
click at [695, 70] on div "# Avoid being seen by the ogre. Collect all the gems. hero . moveRight ( ) ) he…" at bounding box center [717, 195] width 255 height 341
type textarea "h"
click at [598, 59] on div "# Avoid being seen by the ogre. Collect all the gems. hero . moveRight ( ) )" at bounding box center [717, 195] width 255 height 341
type textarea ")"
click at [664, 61] on div "# Avoid being seen by the ogre. Collect all the gems. hero . moveRight ( ) hero…" at bounding box center [717, 183] width 255 height 316
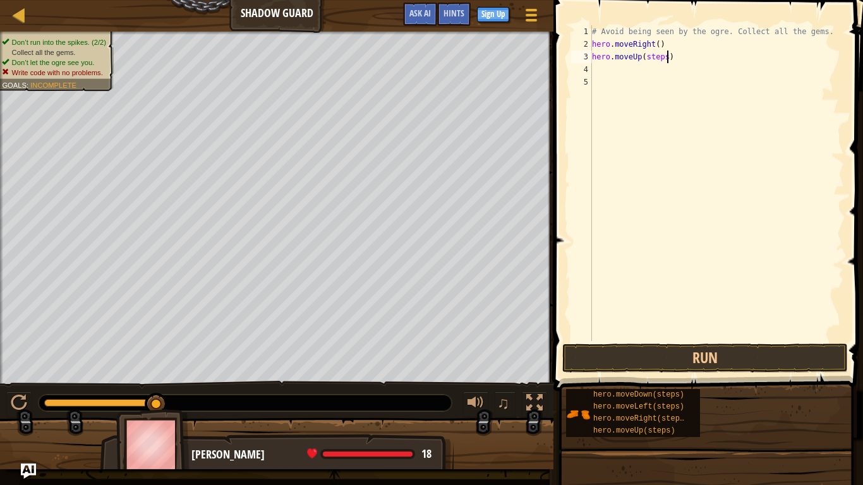
click at [666, 56] on div "# Avoid being seen by the ogre. Collect all the gems. hero . moveRight ( ) hero…" at bounding box center [717, 195] width 255 height 341
click at [671, 361] on button "Run" at bounding box center [705, 358] width 286 height 29
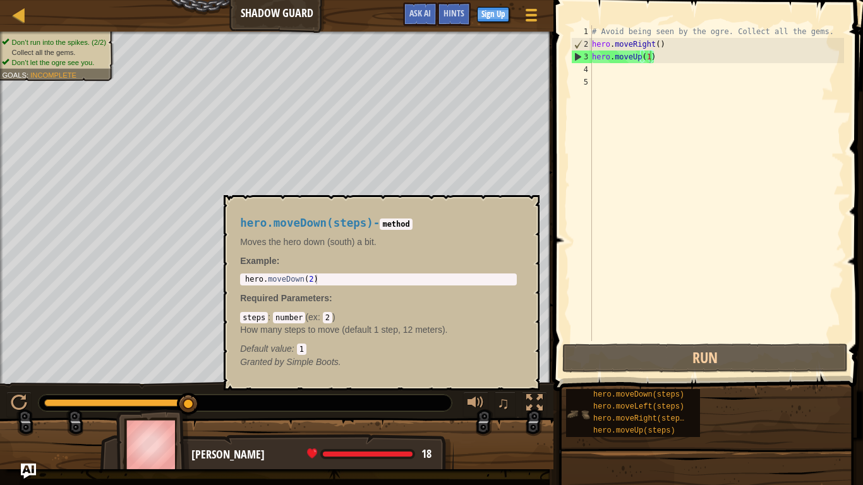
click at [575, 378] on img at bounding box center [578, 415] width 24 height 24
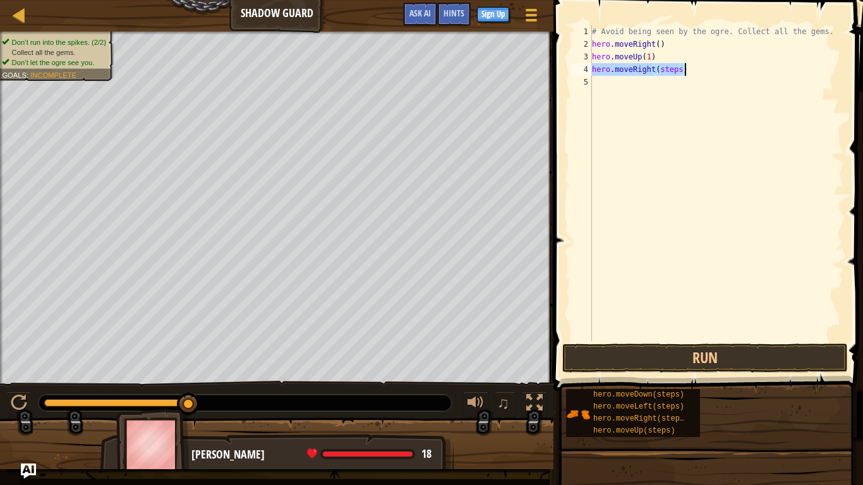
click at [677, 72] on div "# Avoid being seen by the ogre. Collect all the gems. hero . moveRight ( ) hero…" at bounding box center [717, 183] width 255 height 316
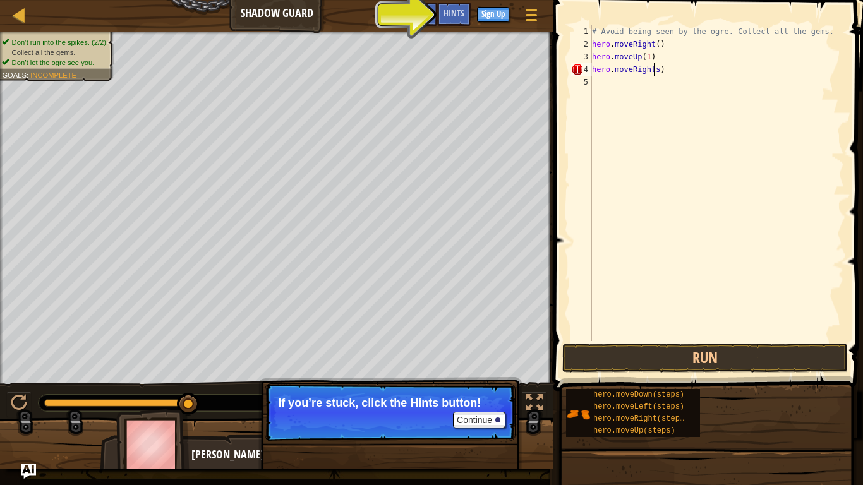
click at [661, 74] on div "# Avoid being seen by the ogre. Collect all the gems. hero . moveRight ( ) hero…" at bounding box center [717, 195] width 255 height 341
click at [657, 68] on div "# Avoid being seen by the ogre. Collect all the gems. hero . moveRight ( ) hero…" at bounding box center [717, 195] width 255 height 341
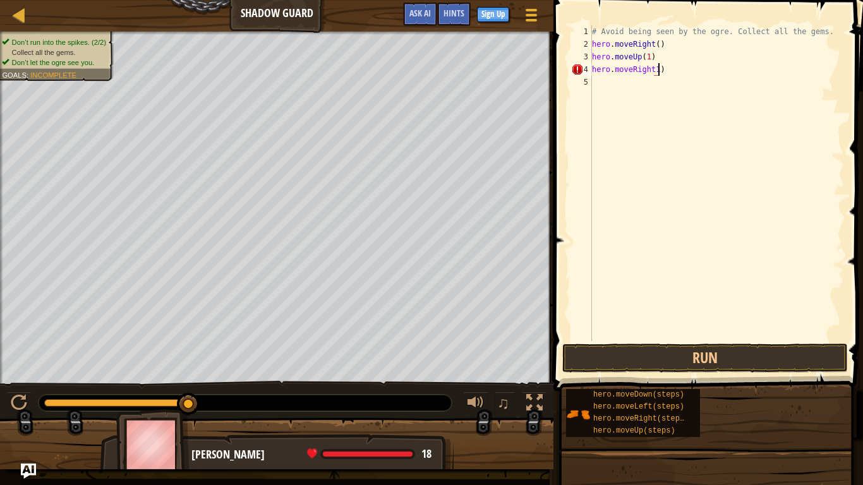
scroll to position [6, 9]
click at [703, 349] on button "Run" at bounding box center [705, 358] width 286 height 29
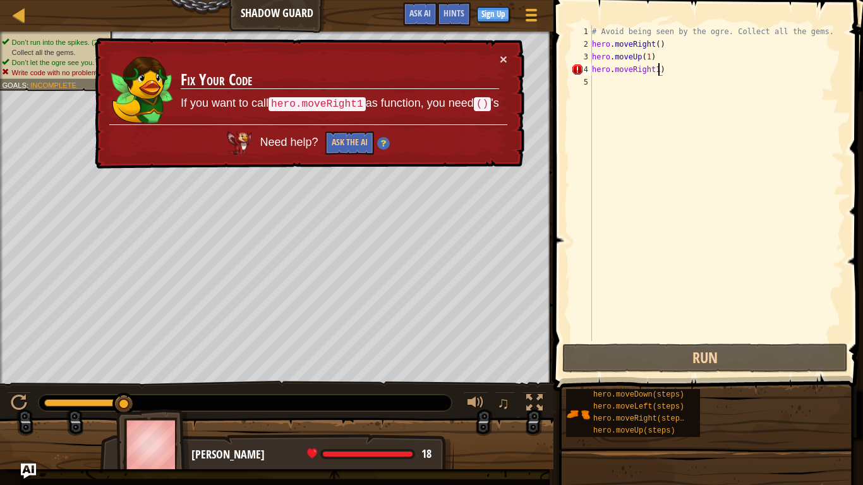
click at [507, 58] on div "× Fix Your Code If you want to call hero.moveRight1 as function, you need () 's…" at bounding box center [308, 103] width 432 height 131
click at [504, 58] on button "×" at bounding box center [504, 58] width 8 height 13
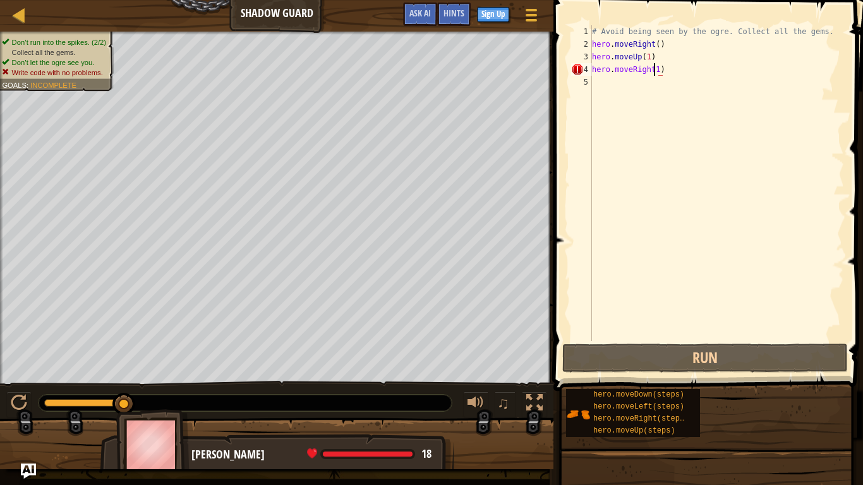
click at [652, 71] on div "# Avoid being seen by the ogre. Collect all the gems. hero . moveRight ( ) hero…" at bounding box center [717, 195] width 255 height 341
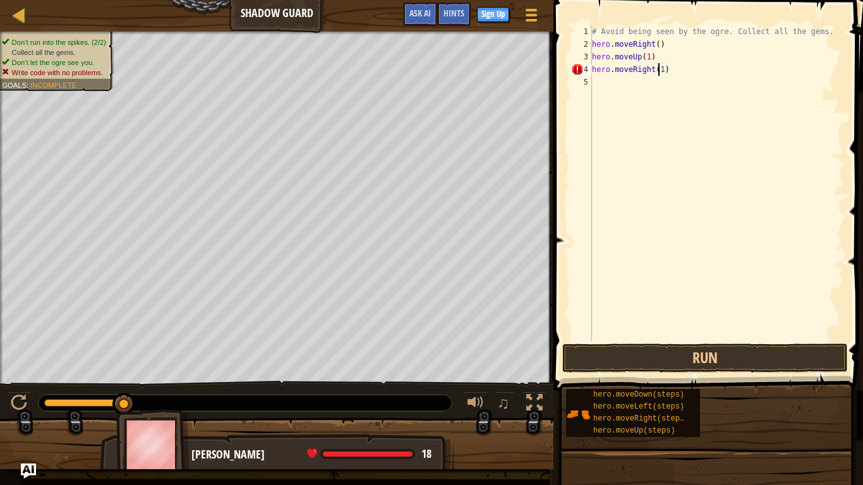
scroll to position [6, 10]
click at [724, 360] on button "Run" at bounding box center [705, 358] width 286 height 29
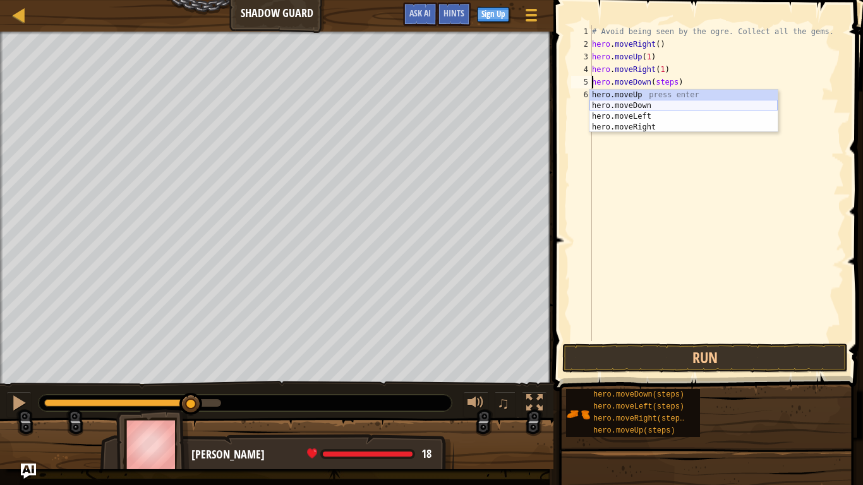
click at [653, 103] on div "hero.moveUp press enter hero.moveDown press enter hero.moveLeft press enter her…" at bounding box center [684, 122] width 188 height 64
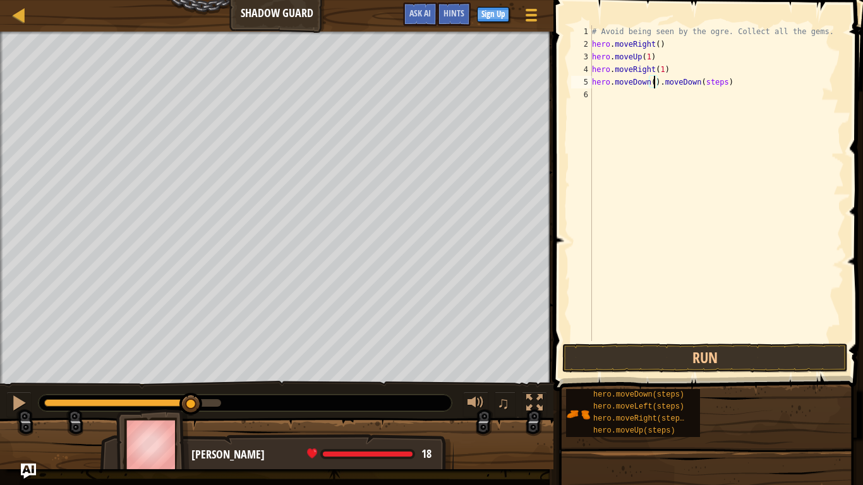
click at [655, 84] on div "# Avoid being seen by the ogre. Collect all the gems. hero . moveRight ( ) hero…" at bounding box center [717, 195] width 255 height 341
click at [727, 372] on button "Run" at bounding box center [705, 358] width 286 height 29
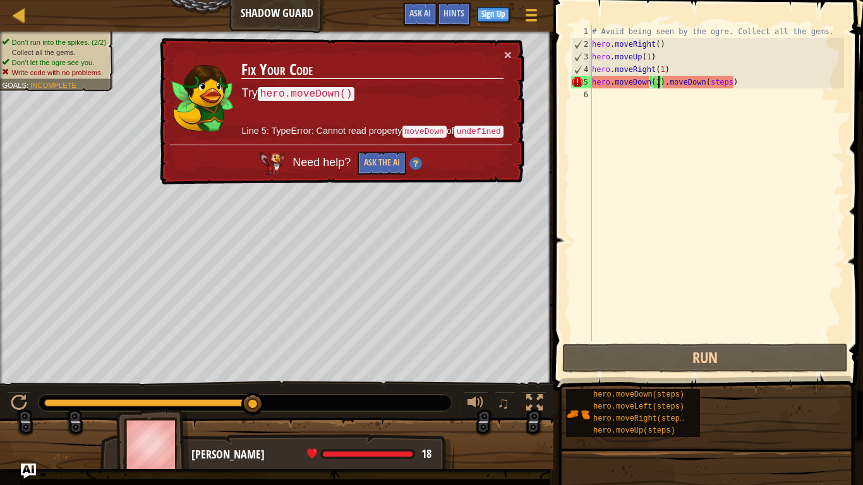
click at [513, 56] on div "× Fix Your Code Try hero.moveDown() Line 5: TypeError: Cannot read property mov…" at bounding box center [340, 111] width 367 height 147
click at [511, 60] on button "×" at bounding box center [508, 54] width 8 height 13
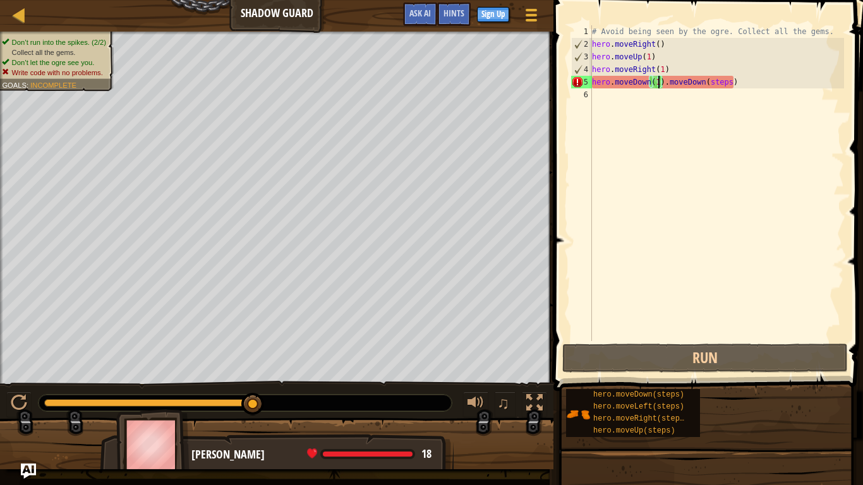
click at [738, 85] on div "# Avoid being seen by the ogre. Collect all the gems. hero . moveRight ( ) hero…" at bounding box center [717, 195] width 255 height 341
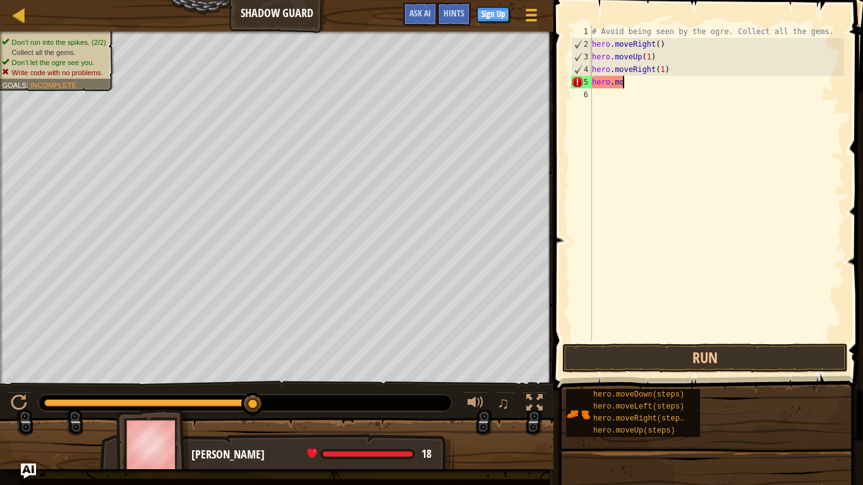
scroll to position [6, 2]
type textarea "h"
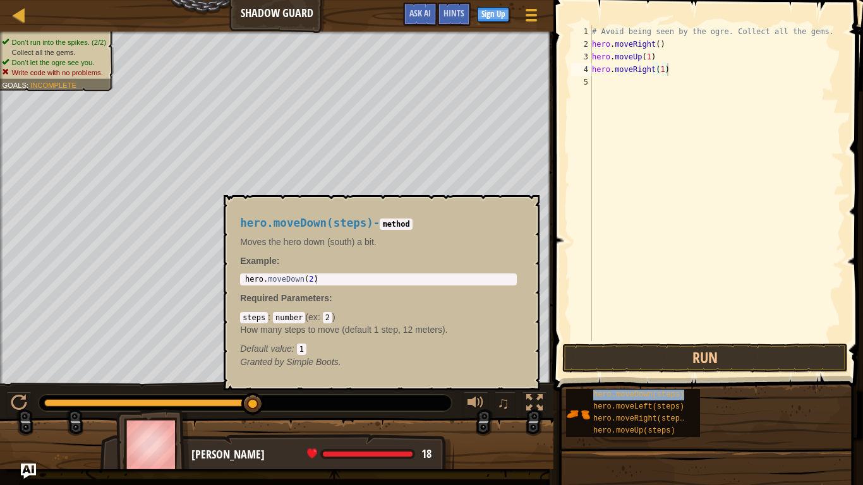
type textarea "hero.moveDown(steps)"
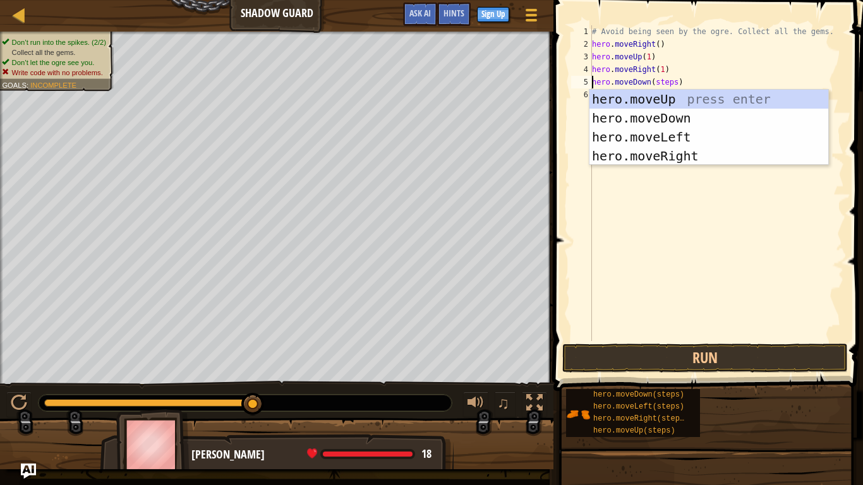
click at [727, 231] on div "# Avoid being seen by the ogre. Collect all the gems. hero . moveRight ( ) hero…" at bounding box center [717, 195] width 255 height 341
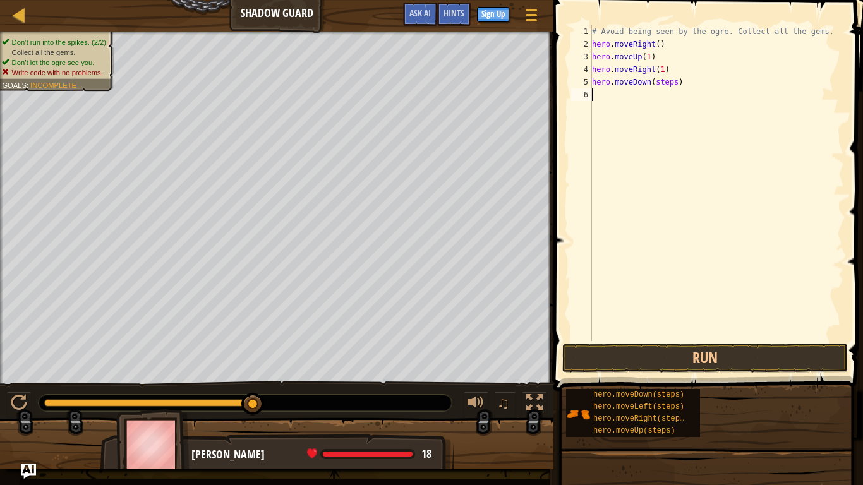
click at [676, 82] on div "# Avoid being seen by the ogre. Collect all the gems. hero . moveRight ( ) hero…" at bounding box center [717, 195] width 255 height 341
click at [765, 366] on button "Run" at bounding box center [705, 358] width 286 height 29
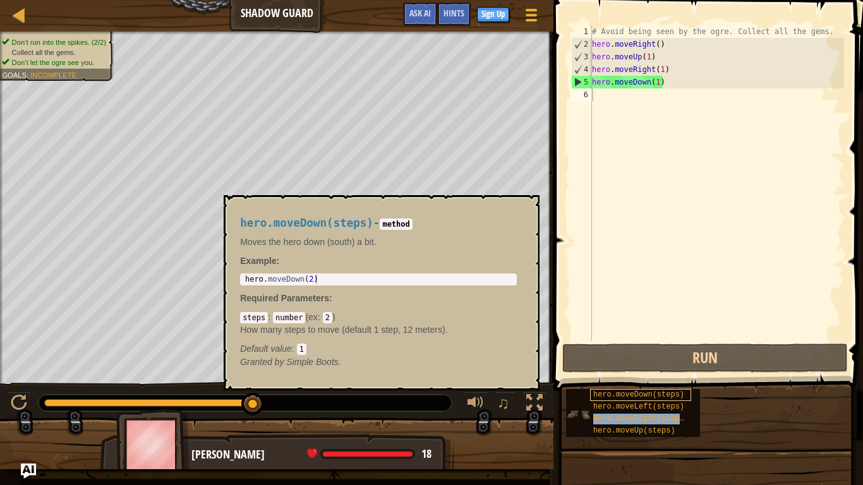
type textarea "hero.moveRight(steps)"
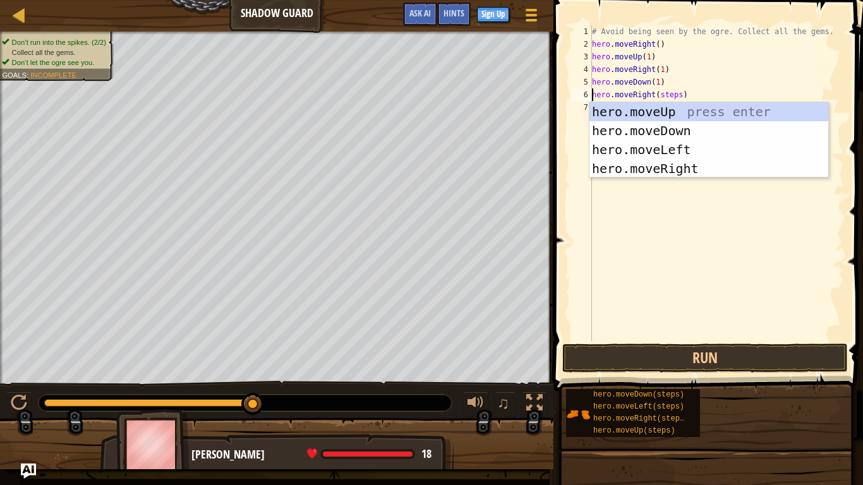
click at [692, 238] on div "# Avoid being seen by the ogre. Collect all the gems. hero . moveRight ( ) hero…" at bounding box center [717, 195] width 255 height 341
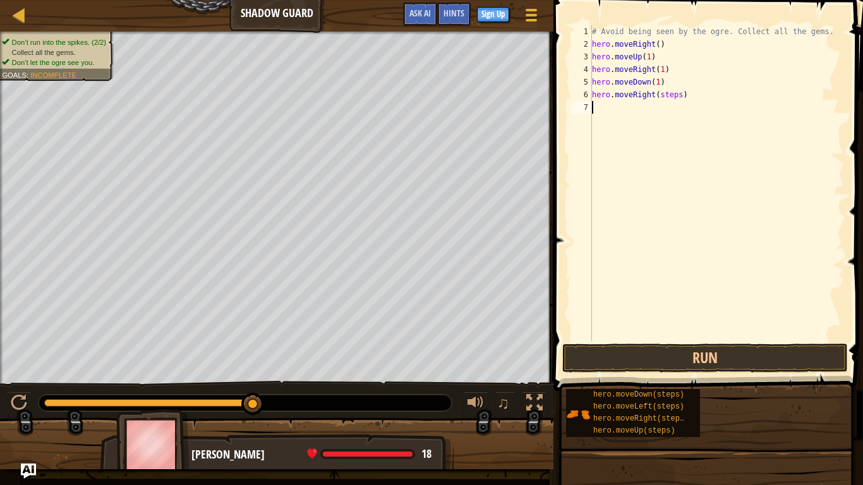
scroll to position [6, 0]
click at [679, 95] on div "# Avoid being seen by the ogre. Collect all the gems. hero . moveRight ( ) hero…" at bounding box center [717, 195] width 255 height 341
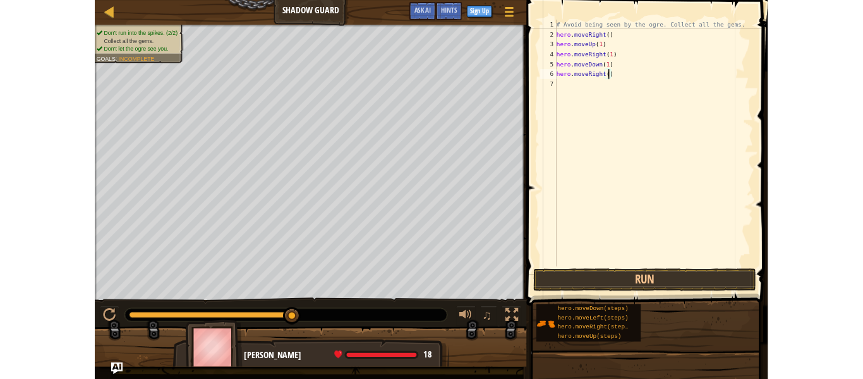
scroll to position [6, 10]
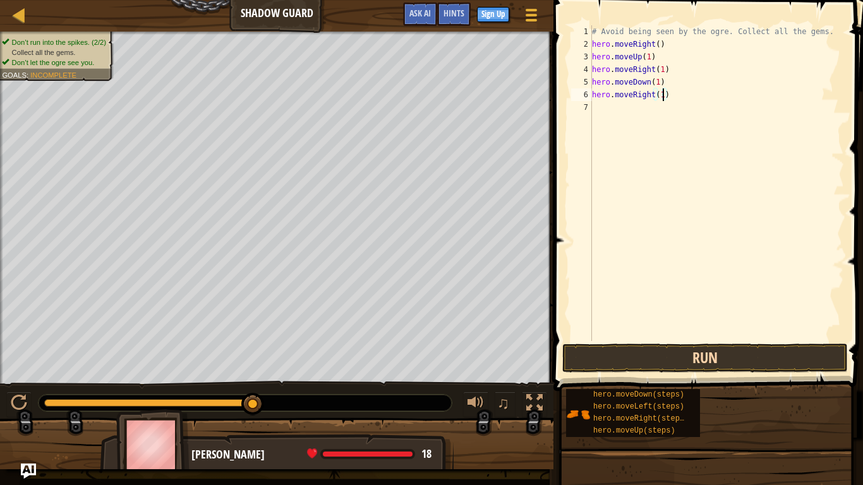
type textarea "hero.moveRight(1)"
click at [714, 360] on button "Run" at bounding box center [705, 358] width 286 height 29
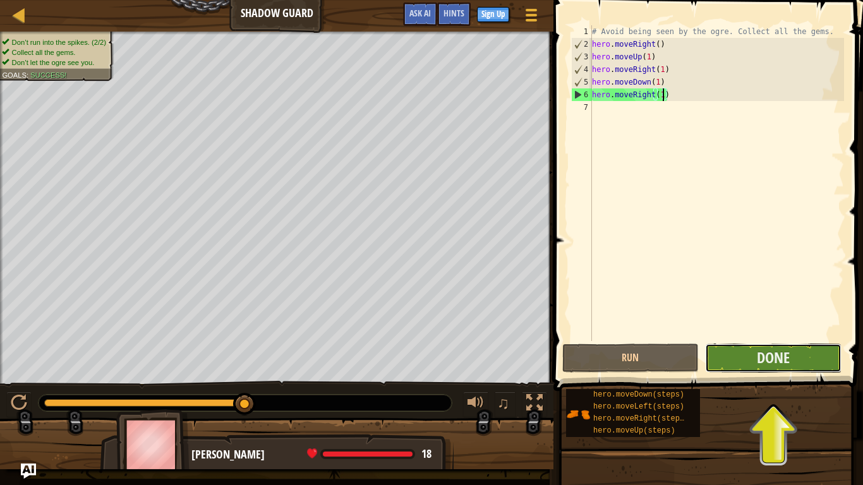
click at [738, 355] on button "Done" at bounding box center [773, 358] width 137 height 29
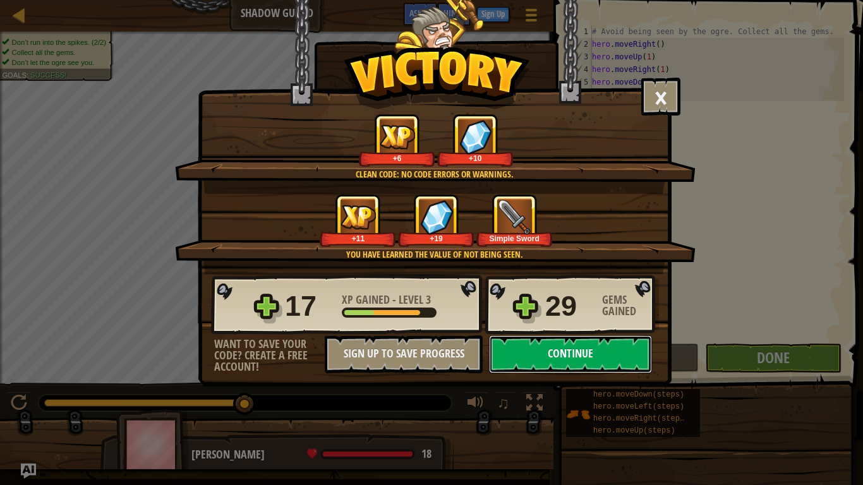
click at [571, 357] on button "Continue" at bounding box center [570, 355] width 163 height 38
